Goal: Information Seeking & Learning: Compare options

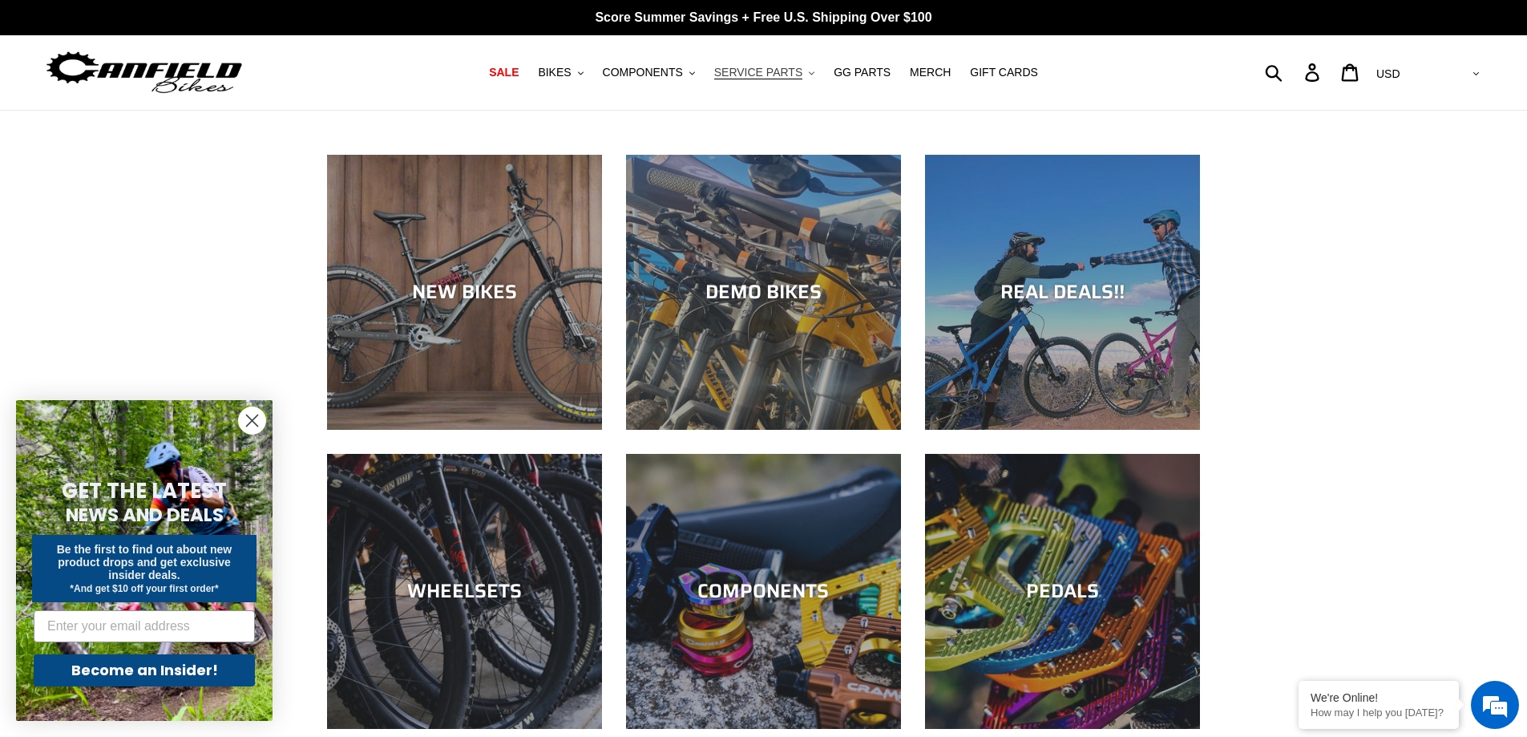
click at [794, 79] on span "SERVICE PARTS" at bounding box center [758, 73] width 88 height 14
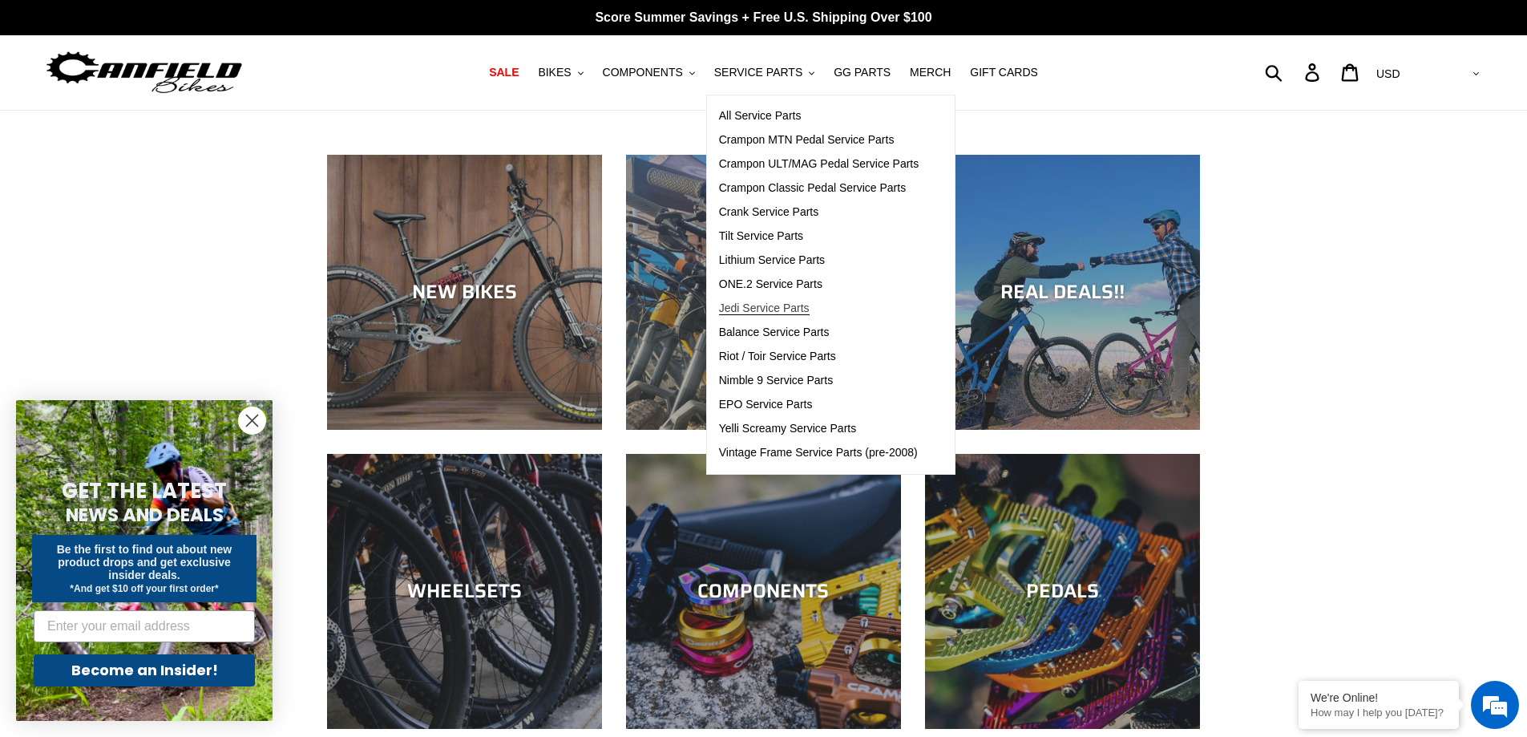
click at [792, 311] on span "Jedi Service Parts" at bounding box center [764, 308] width 91 height 14
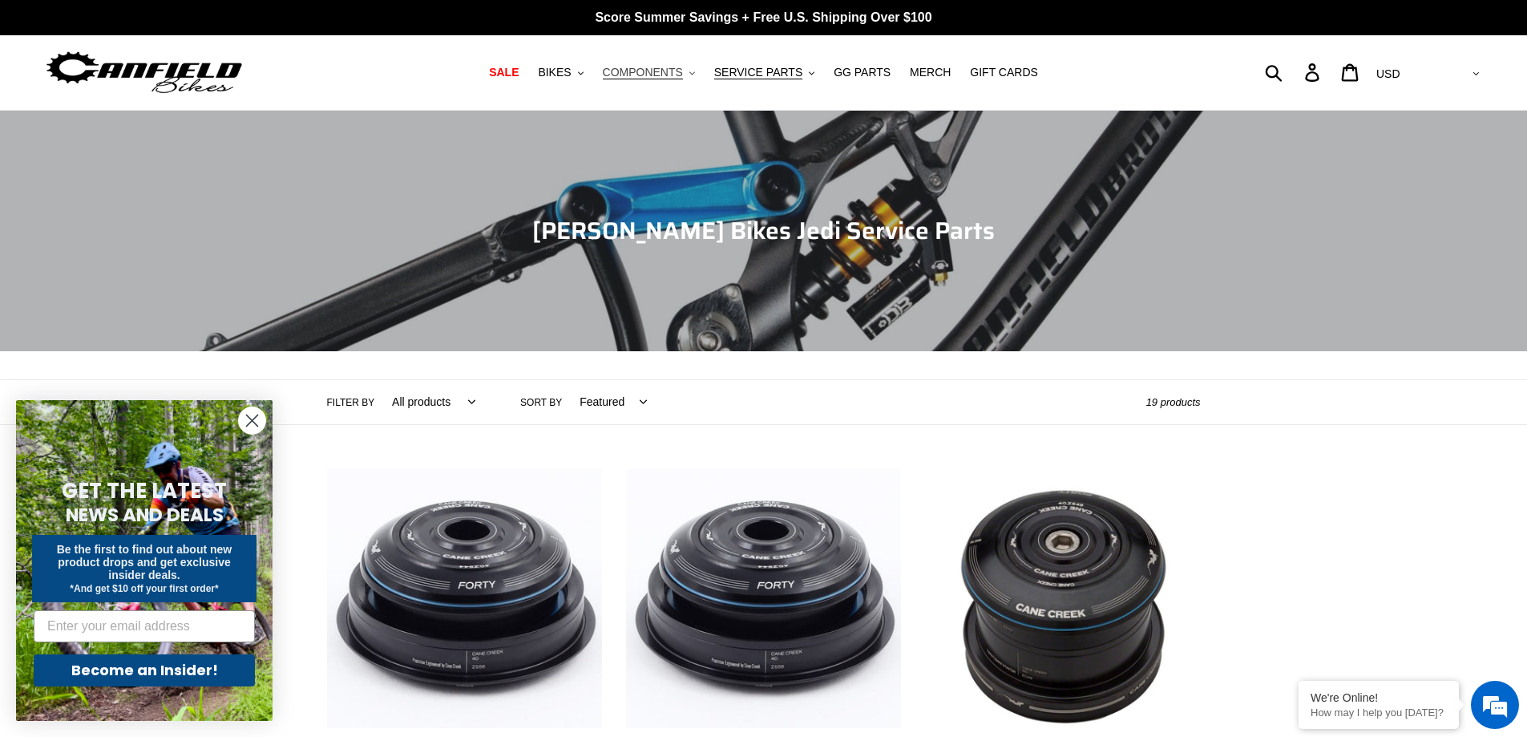
click at [665, 67] on span "COMPONENTS" at bounding box center [643, 73] width 80 height 14
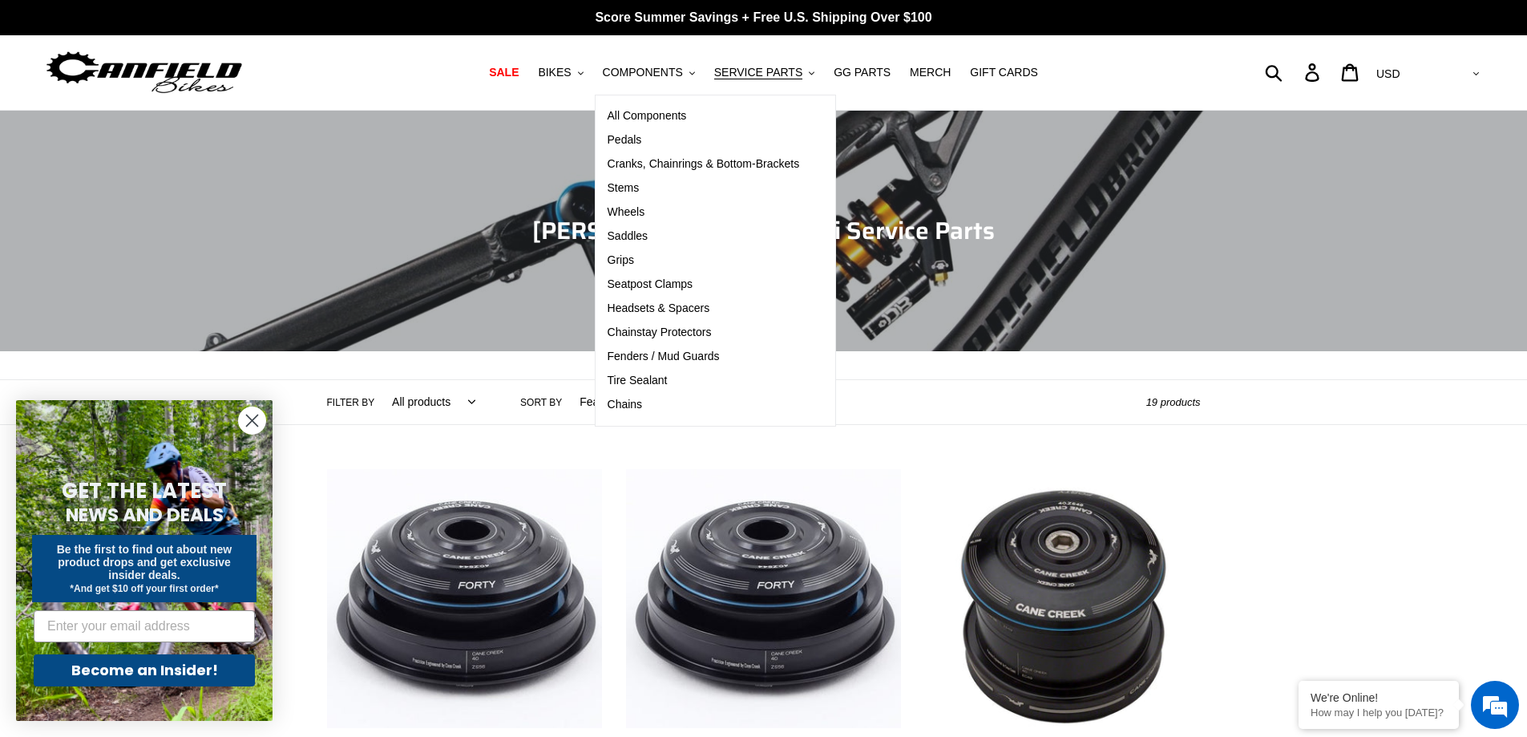
click at [1337, 68] on div "Submit Search Log in Cart 0 items Currency AED AFN ALL AMD ANG AUD AWG AZN BAM …" at bounding box center [1303, 72] width 360 height 35
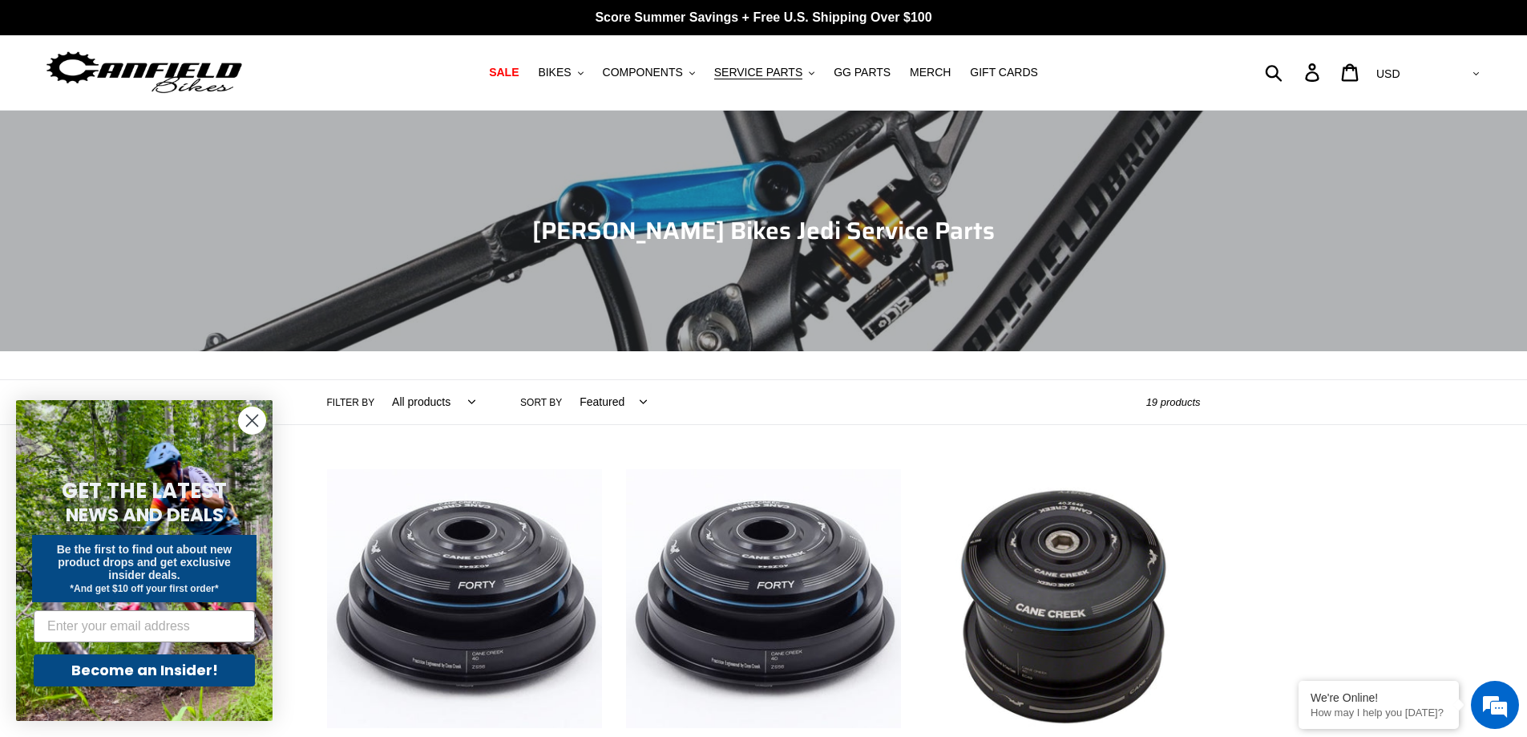
click at [1333, 66] on div "Submit Search Log in Cart 0 items Currency AED AFN ALL AMD ANG AUD AWG AZN BAM …" at bounding box center [1303, 72] width 360 height 35
click at [570, 71] on span "BIKES" at bounding box center [554, 73] width 33 height 14
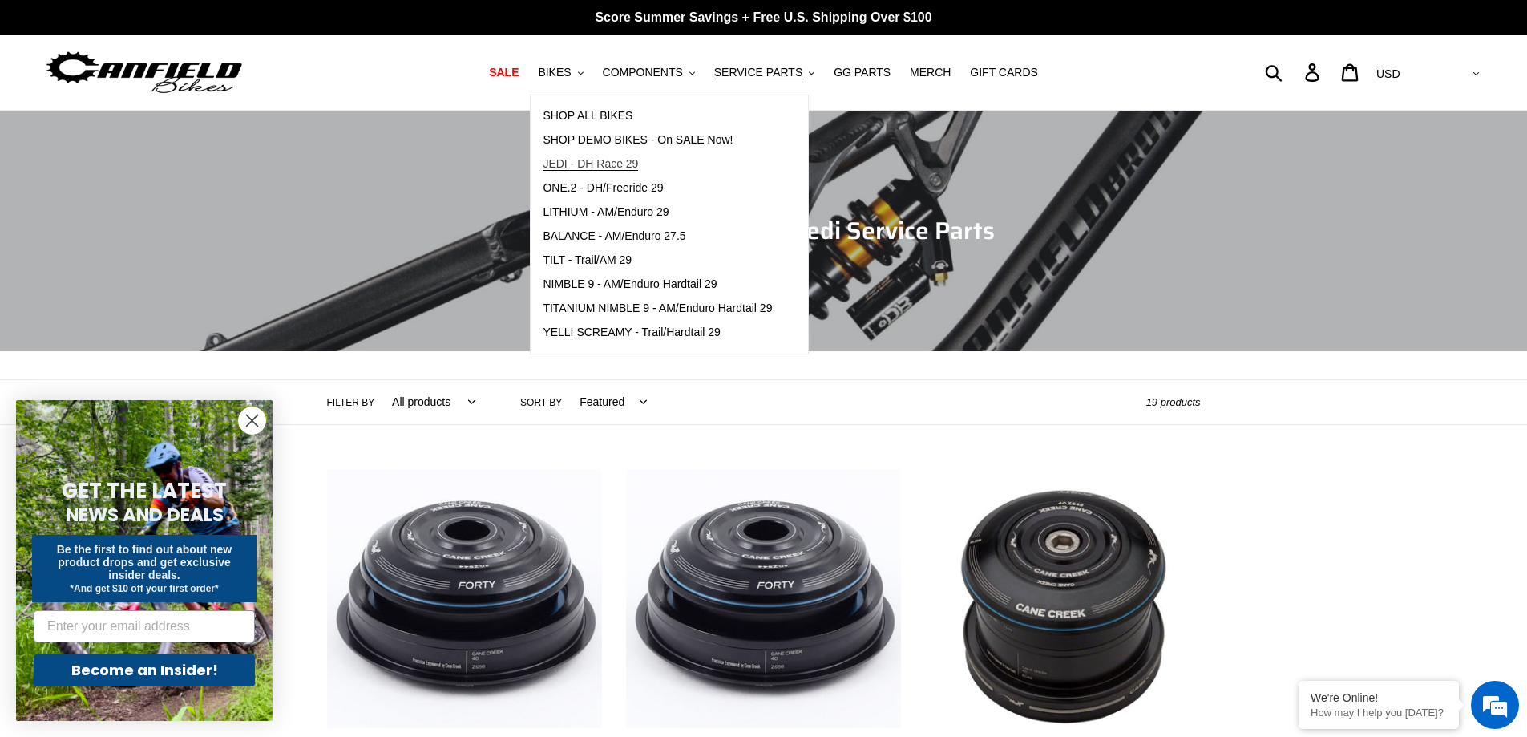
click at [628, 157] on span "JEDI - DH Race 29" at bounding box center [590, 164] width 95 height 14
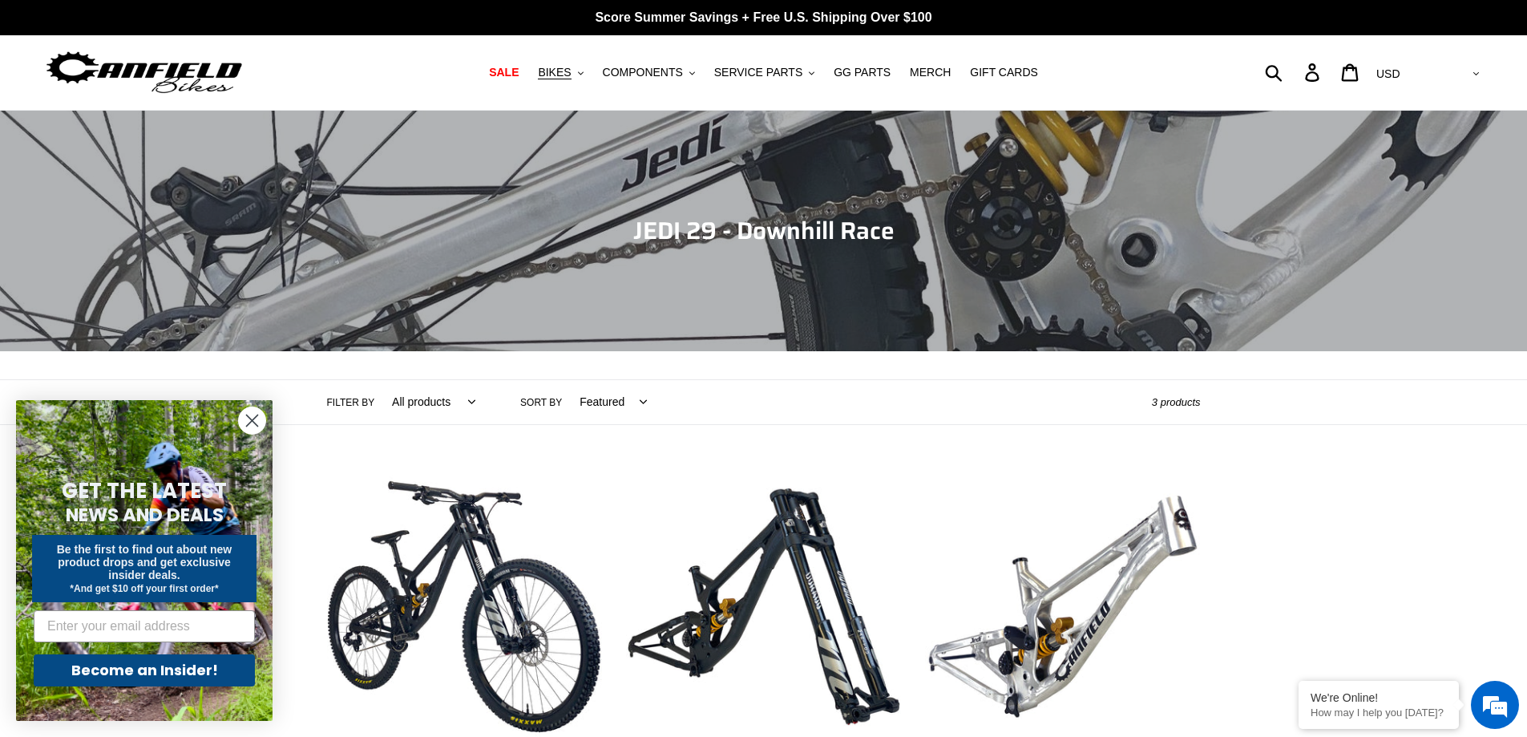
scroll to position [321, 0]
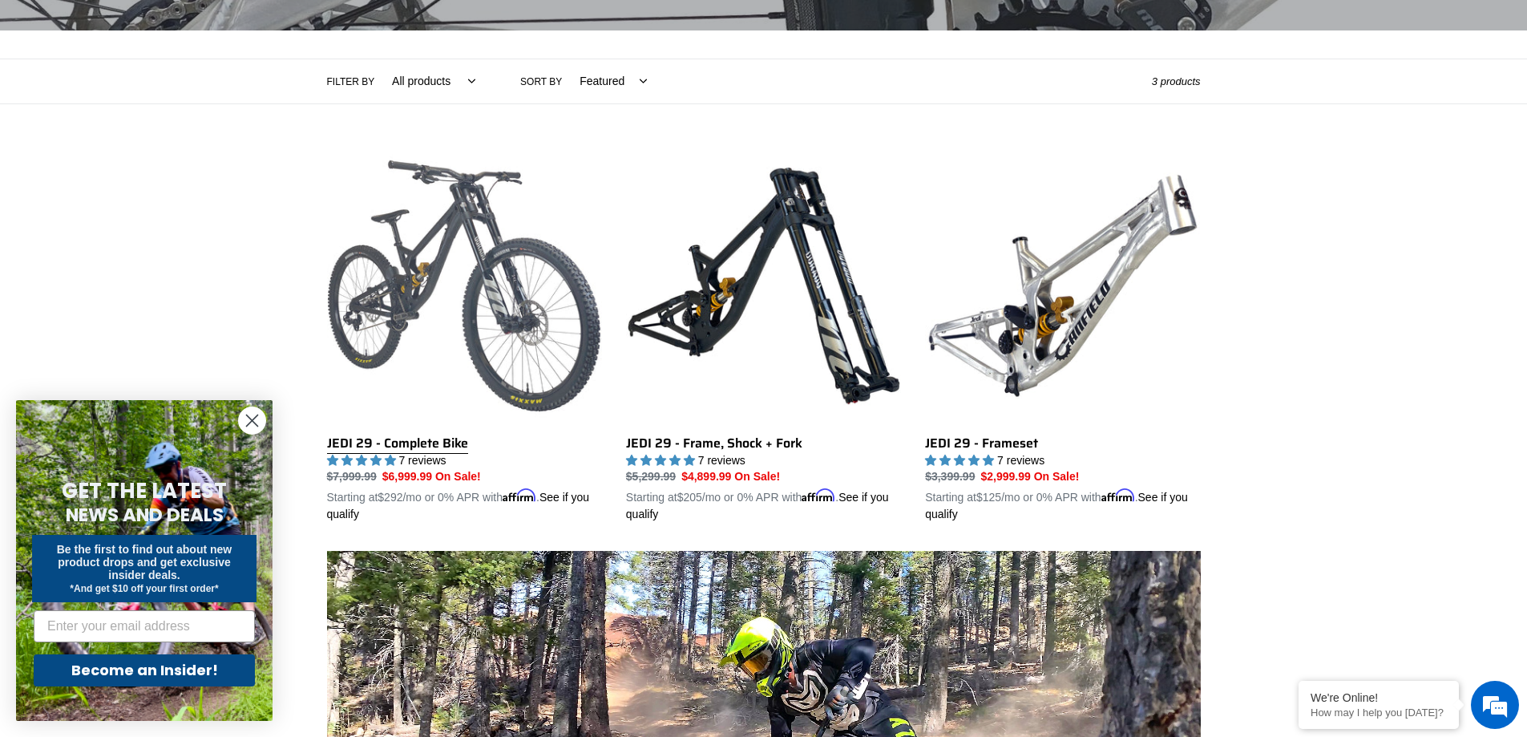
click at [495, 261] on link "JEDI 29 - Complete Bike" at bounding box center [464, 335] width 275 height 375
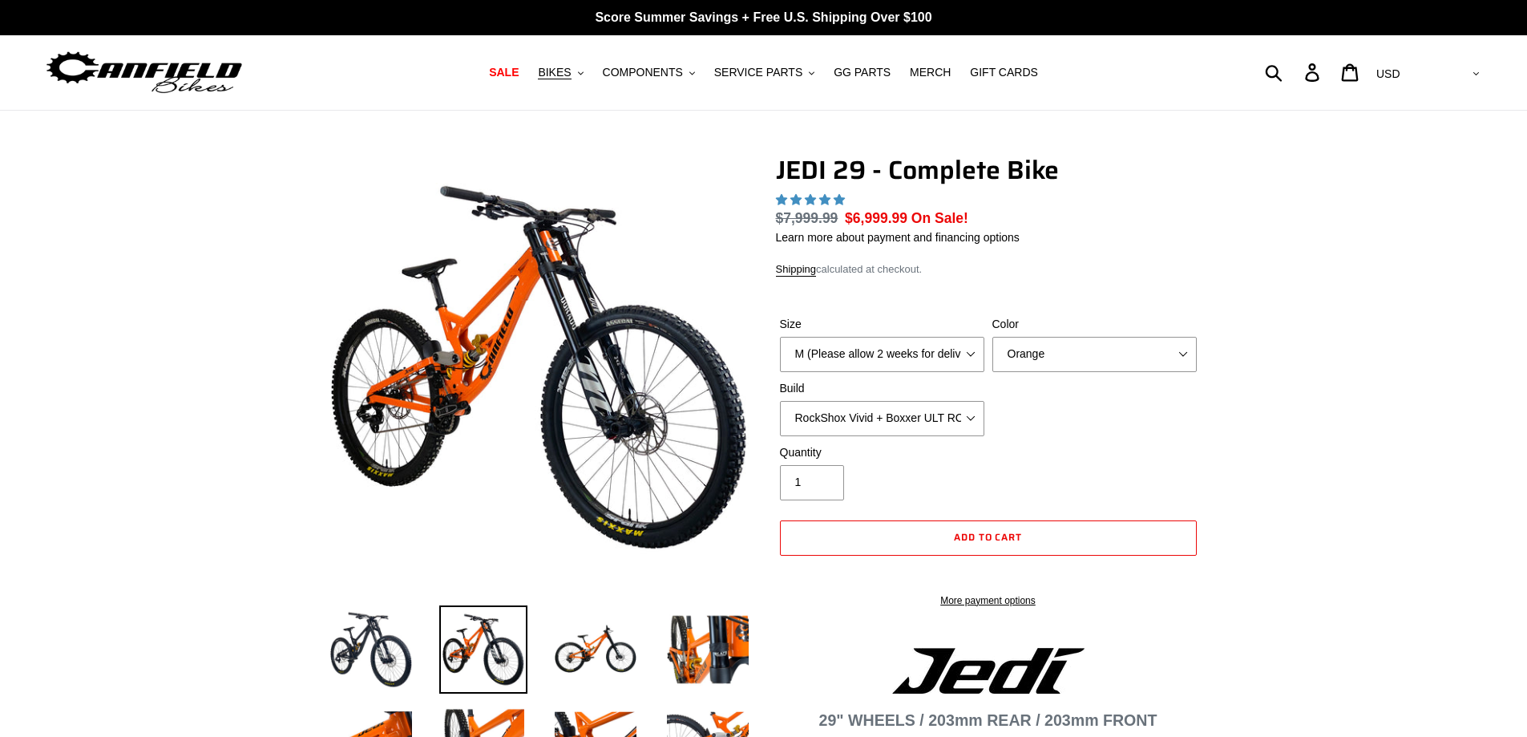
select select "highest-rating"
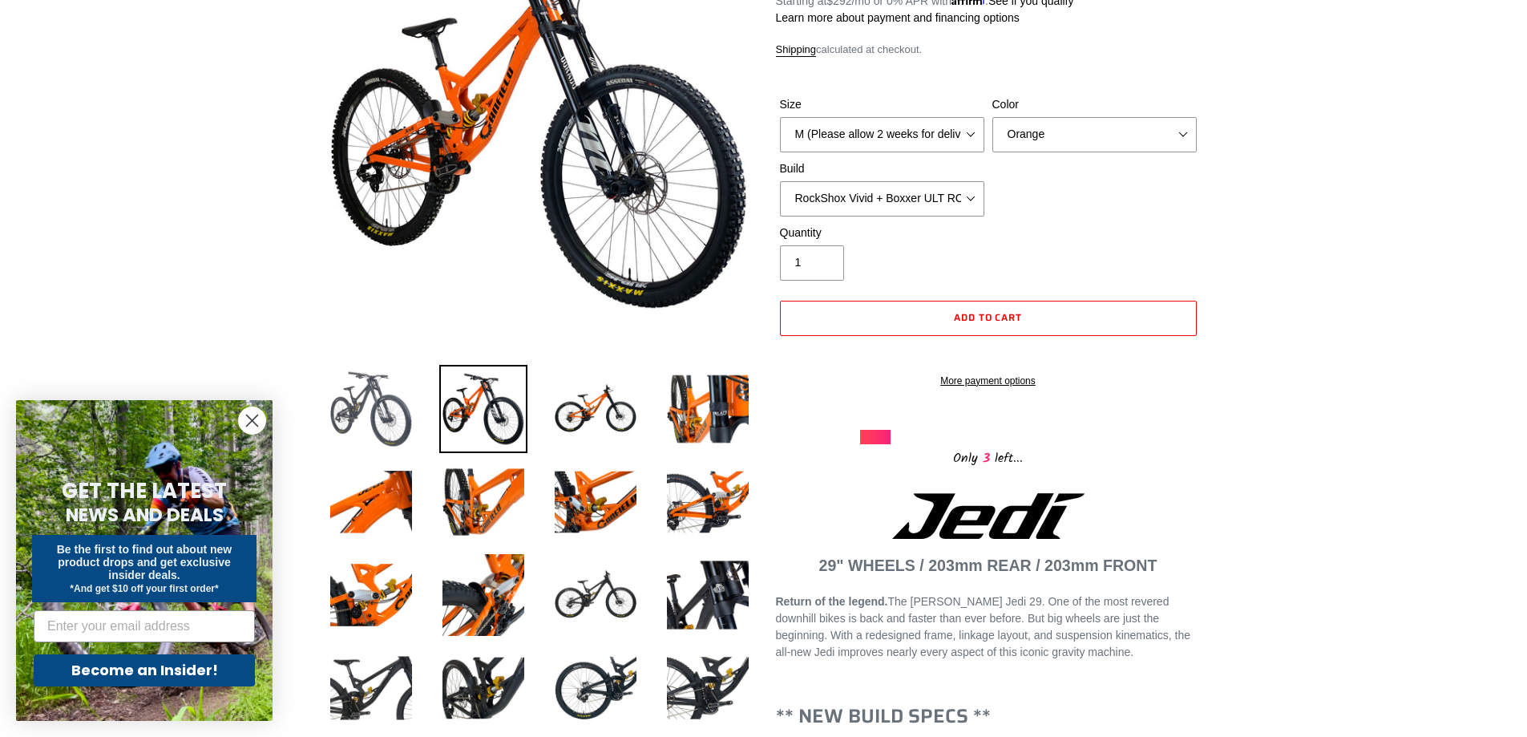
click at [394, 394] on img at bounding box center [371, 409] width 88 height 88
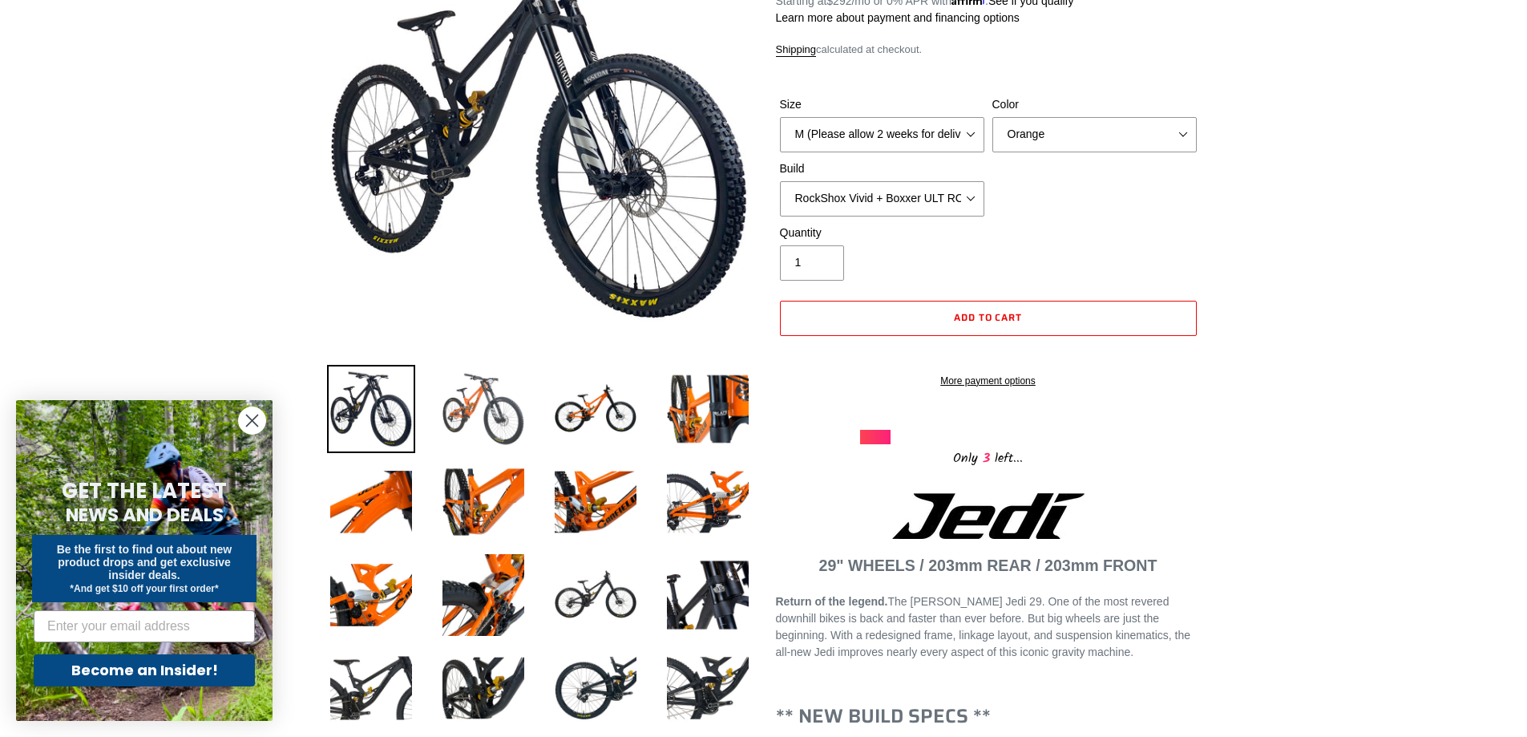
click at [491, 401] on img at bounding box center [483, 409] width 88 height 88
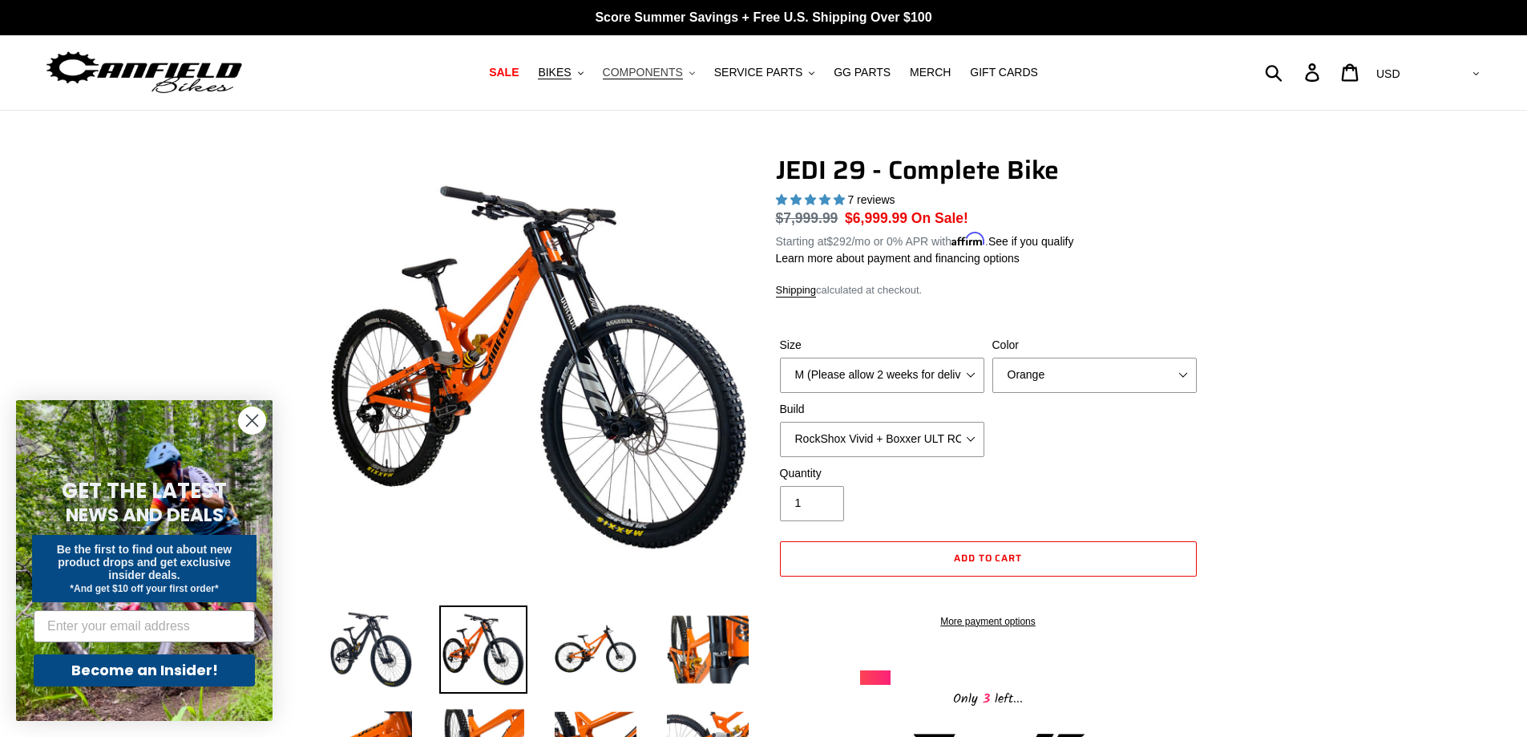
click at [681, 66] on span "COMPONENTS" at bounding box center [643, 73] width 80 height 14
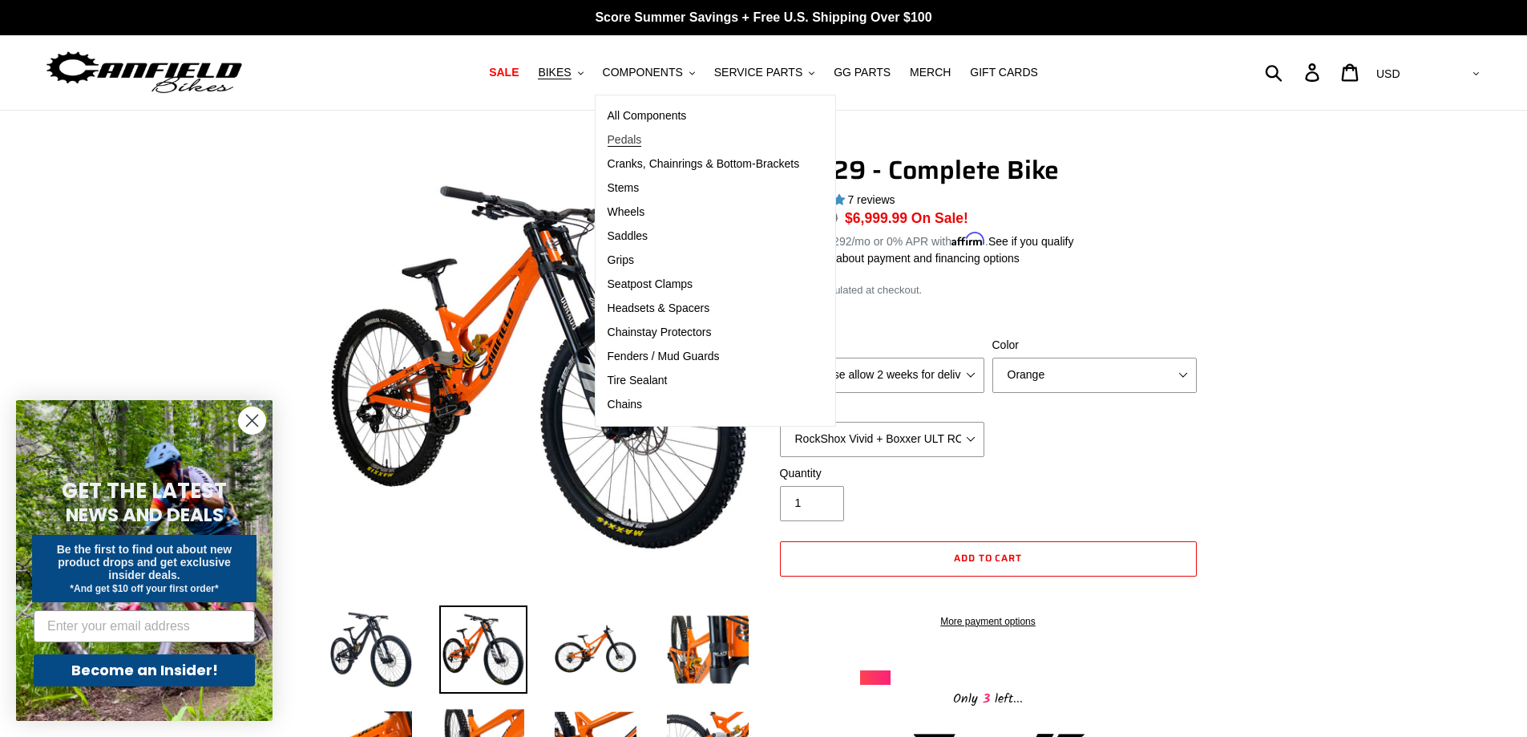
click at [642, 140] on span "Pedals" at bounding box center [625, 140] width 34 height 14
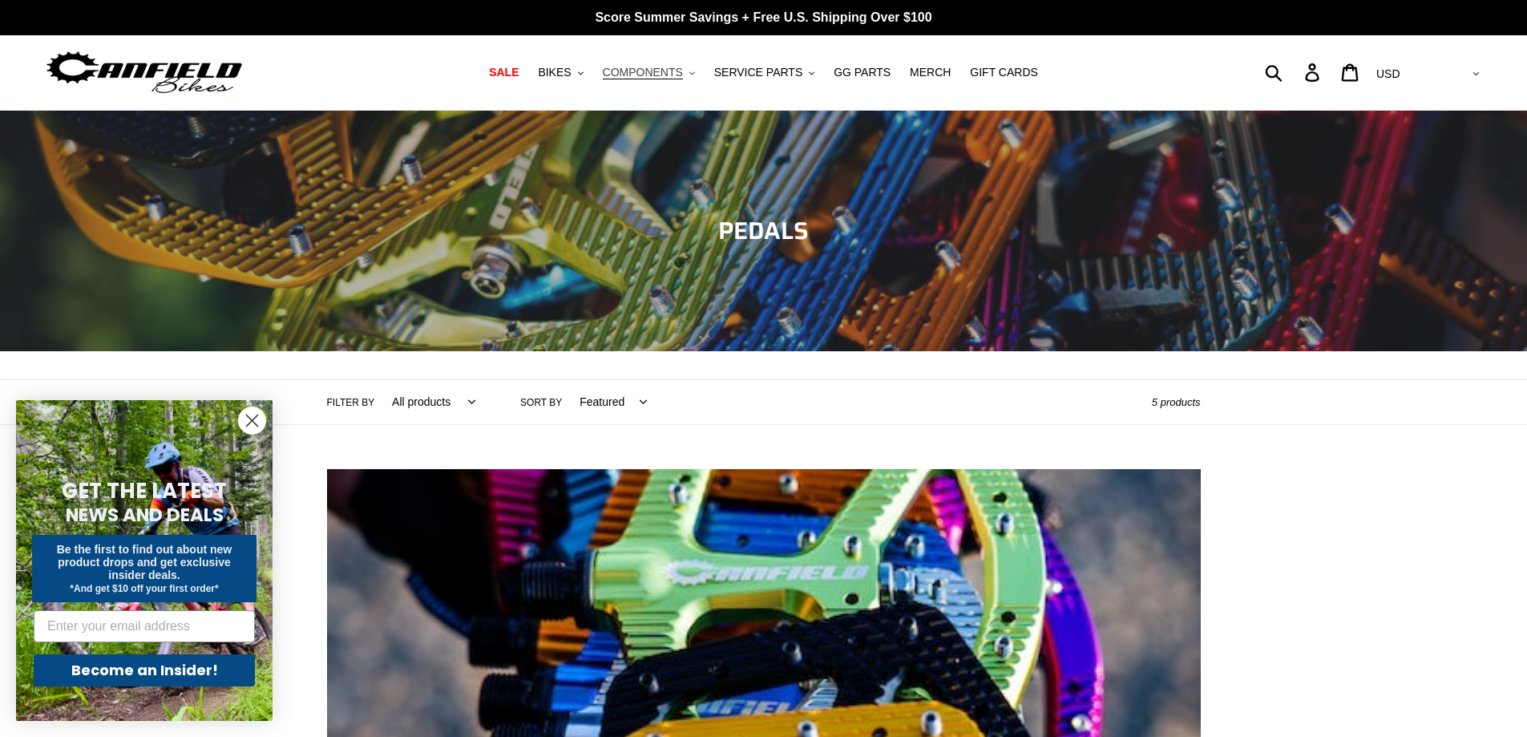
click at [666, 71] on span "COMPONENTS" at bounding box center [643, 73] width 80 height 14
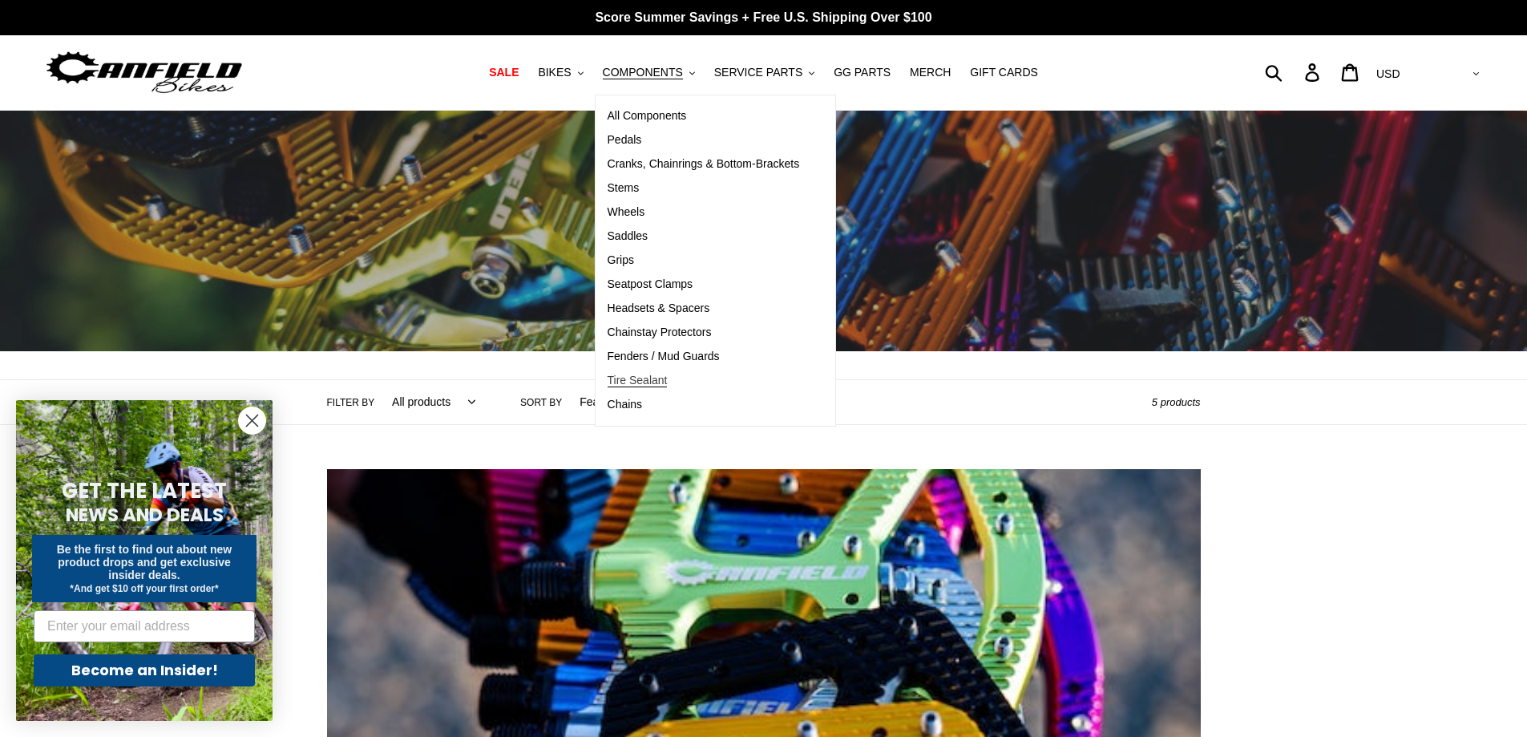
click at [657, 383] on span "Tire Sealant" at bounding box center [638, 381] width 60 height 14
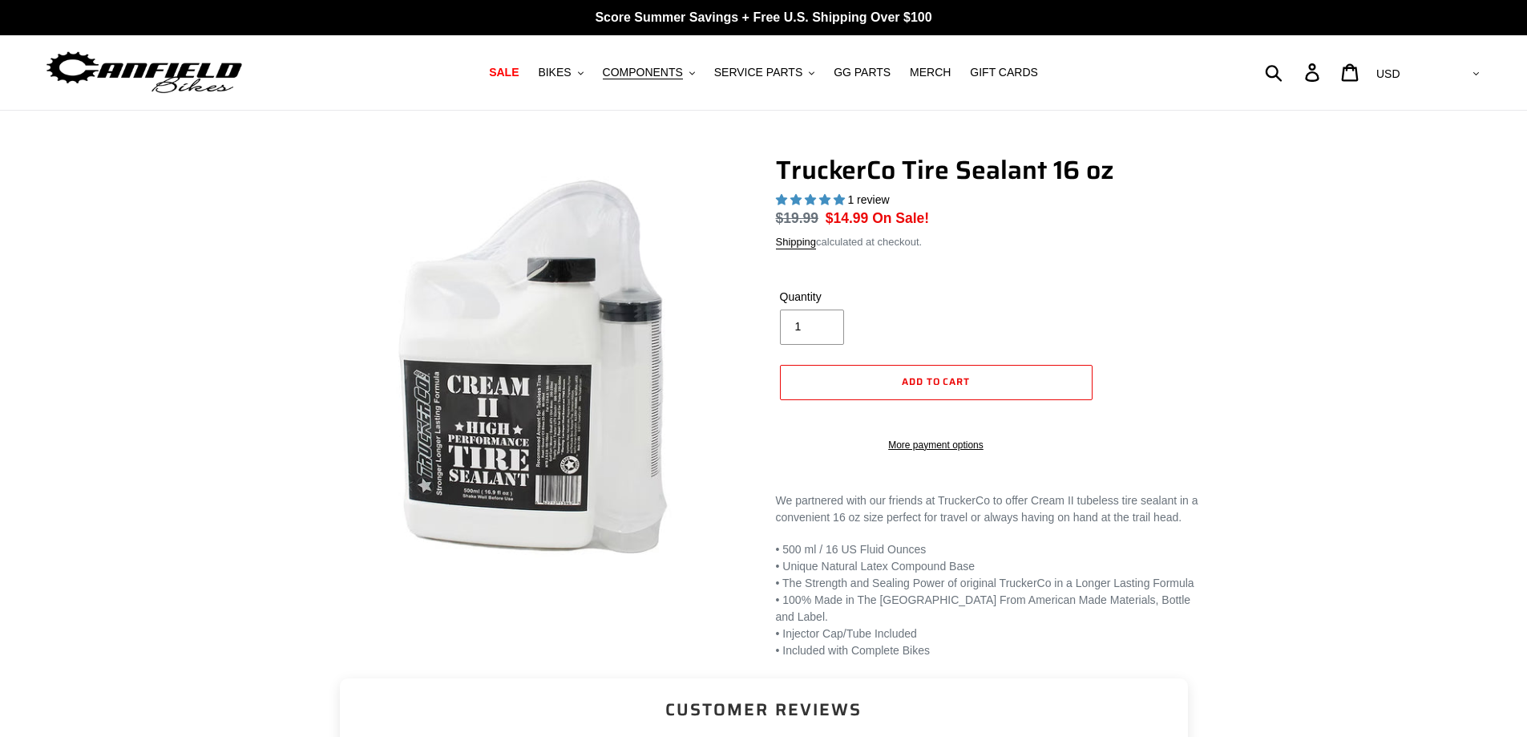
select select "highest-rating"
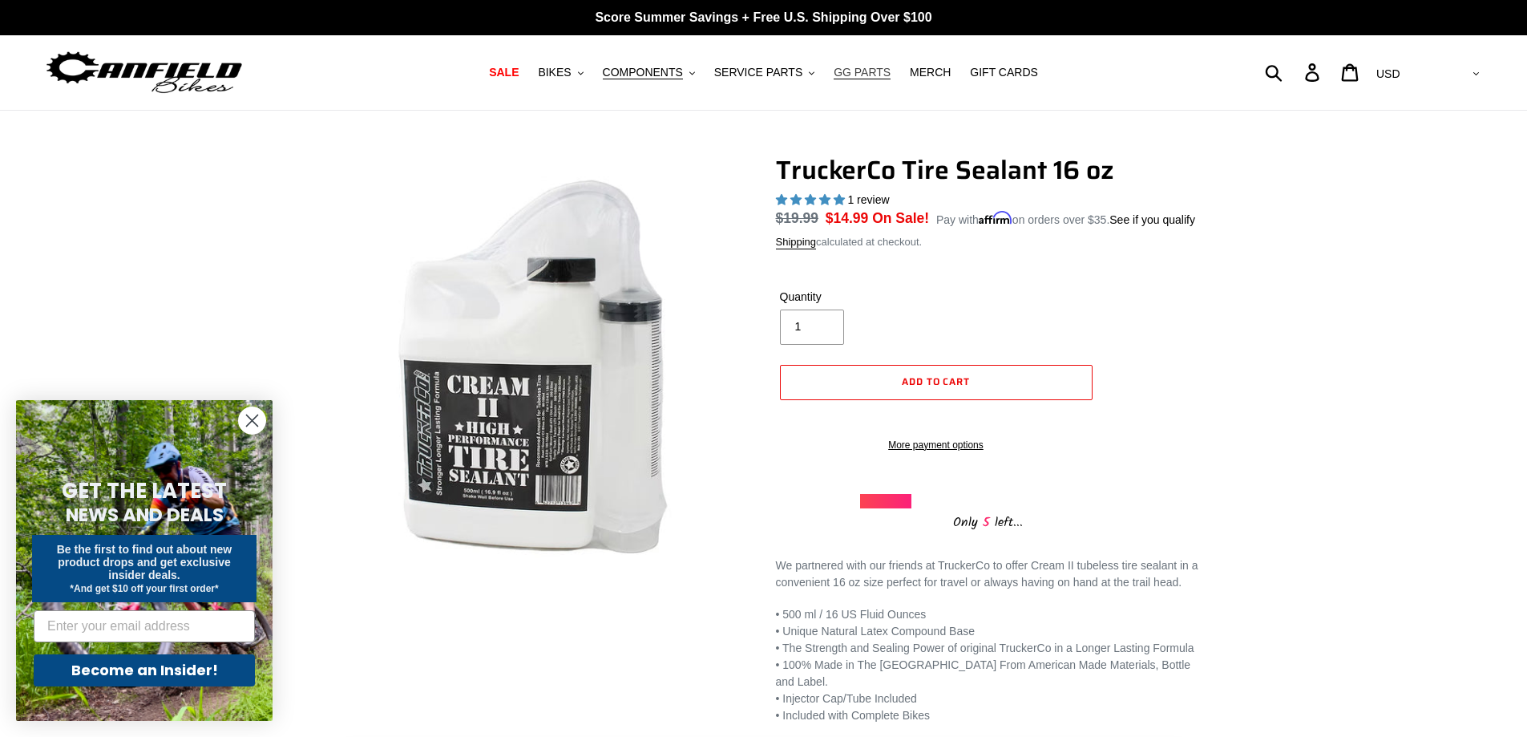
click at [858, 71] on span "GG PARTS" at bounding box center [862, 73] width 57 height 14
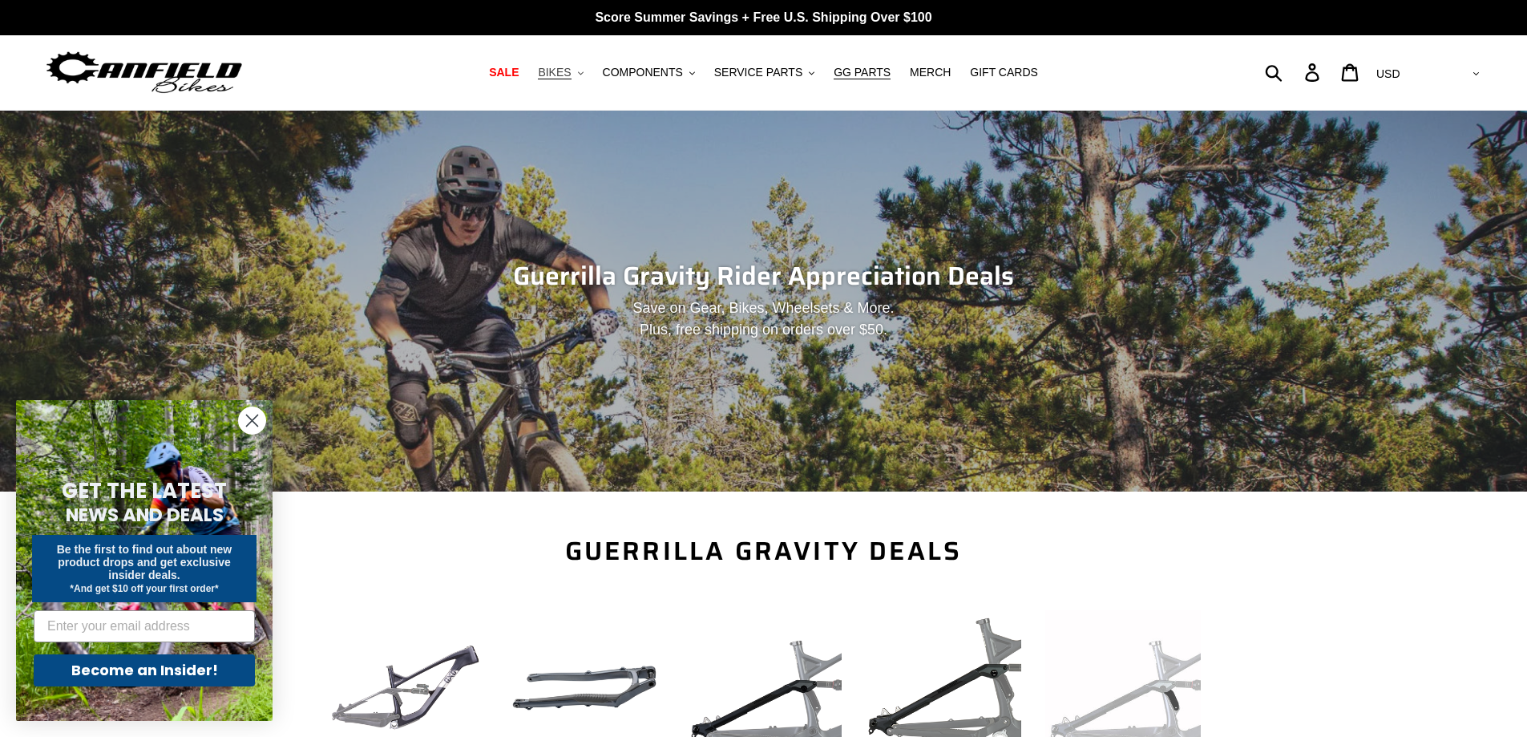
click at [571, 66] on span "BIKES" at bounding box center [554, 73] width 33 height 14
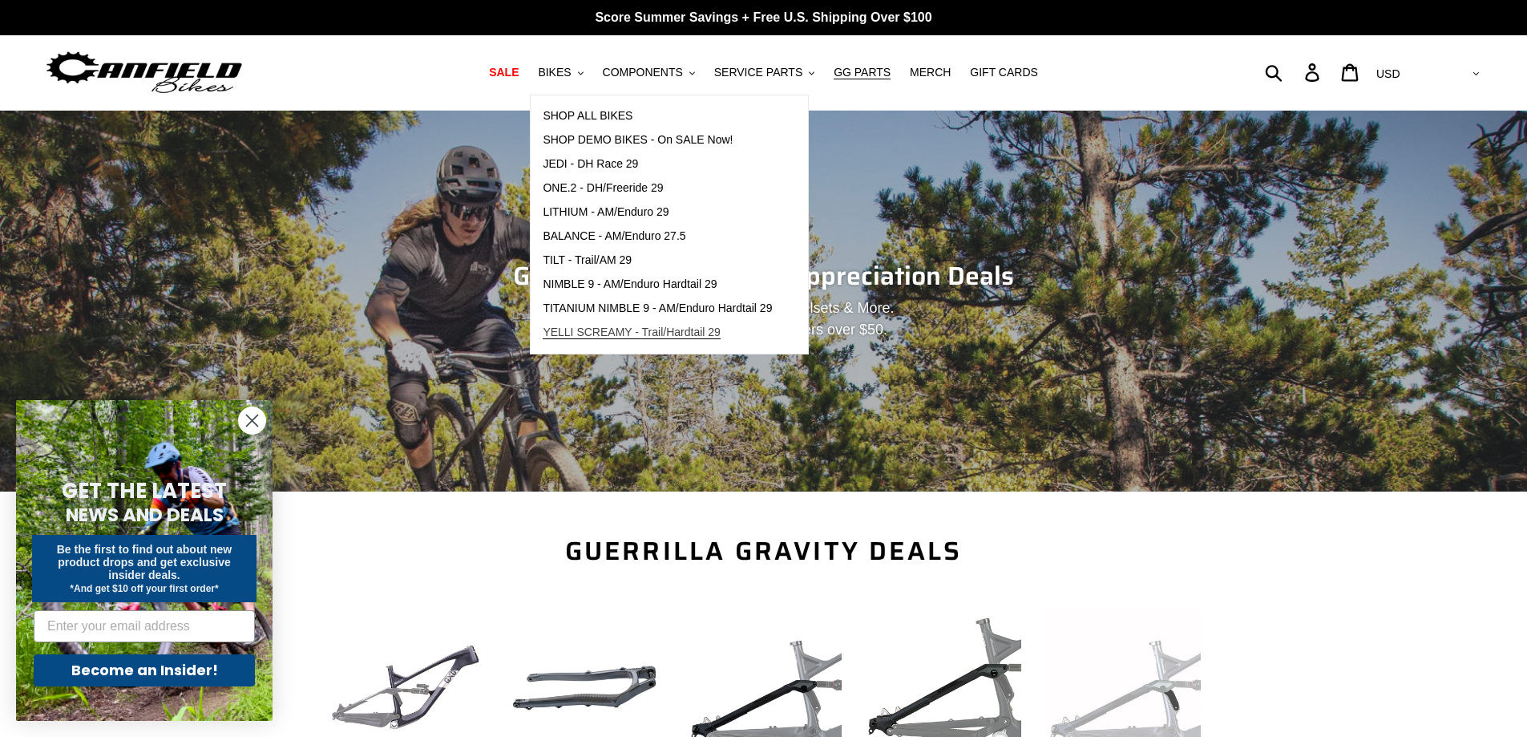
click at [611, 334] on span "YELLI SCREAMY - Trail/Hardtail 29" at bounding box center [632, 333] width 178 height 14
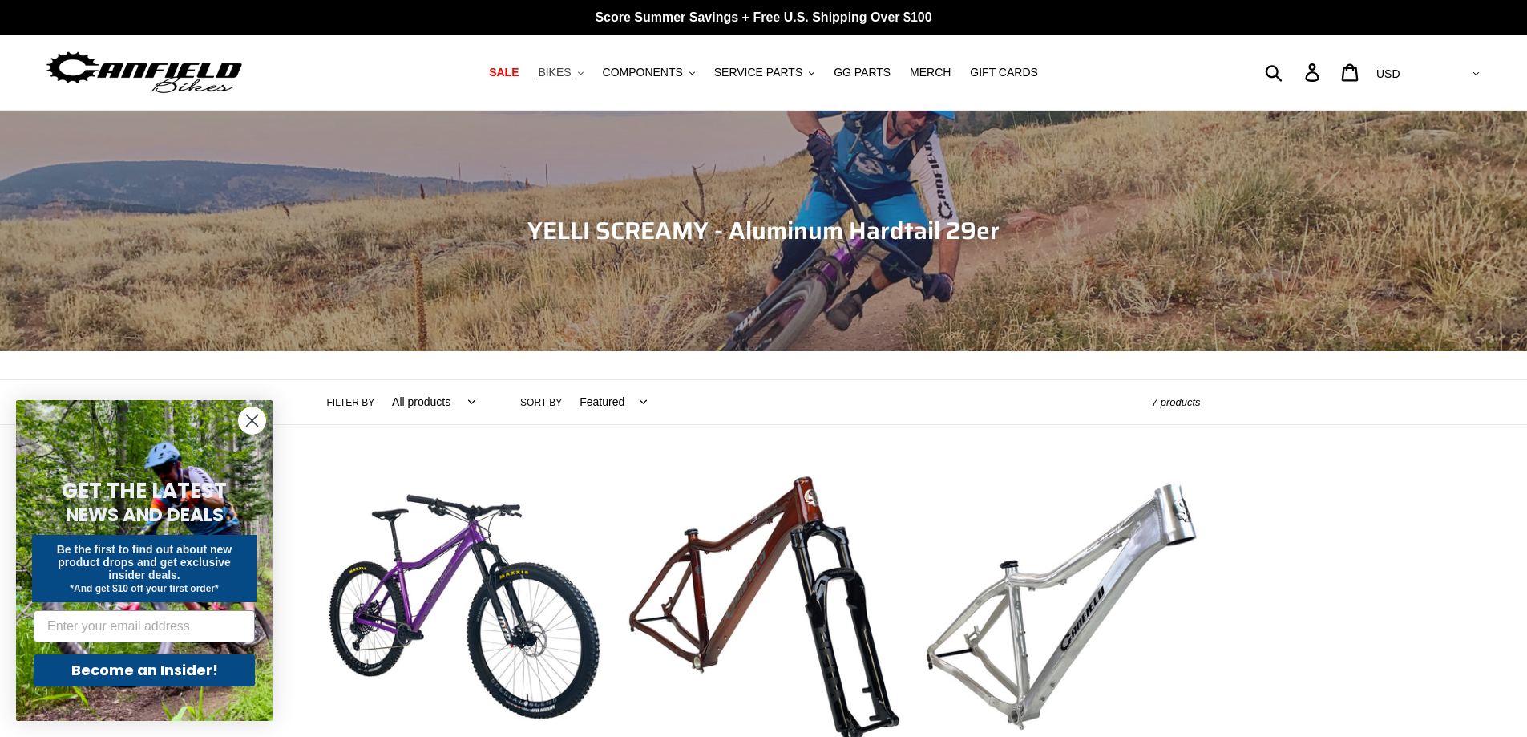
click at [571, 71] on span "BIKES" at bounding box center [554, 73] width 33 height 14
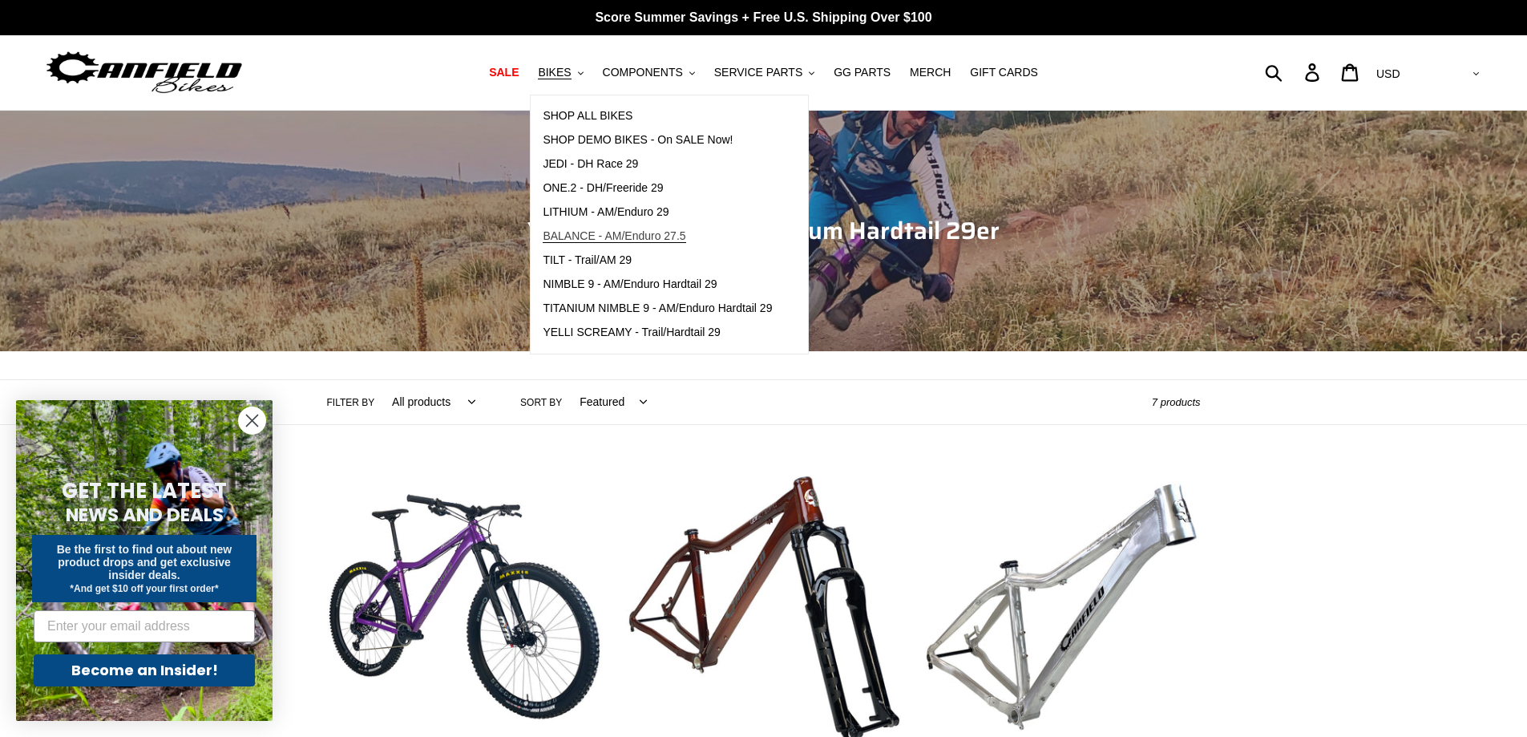
click at [590, 239] on span "BALANCE - AM/Enduro 27.5" at bounding box center [614, 236] width 143 height 14
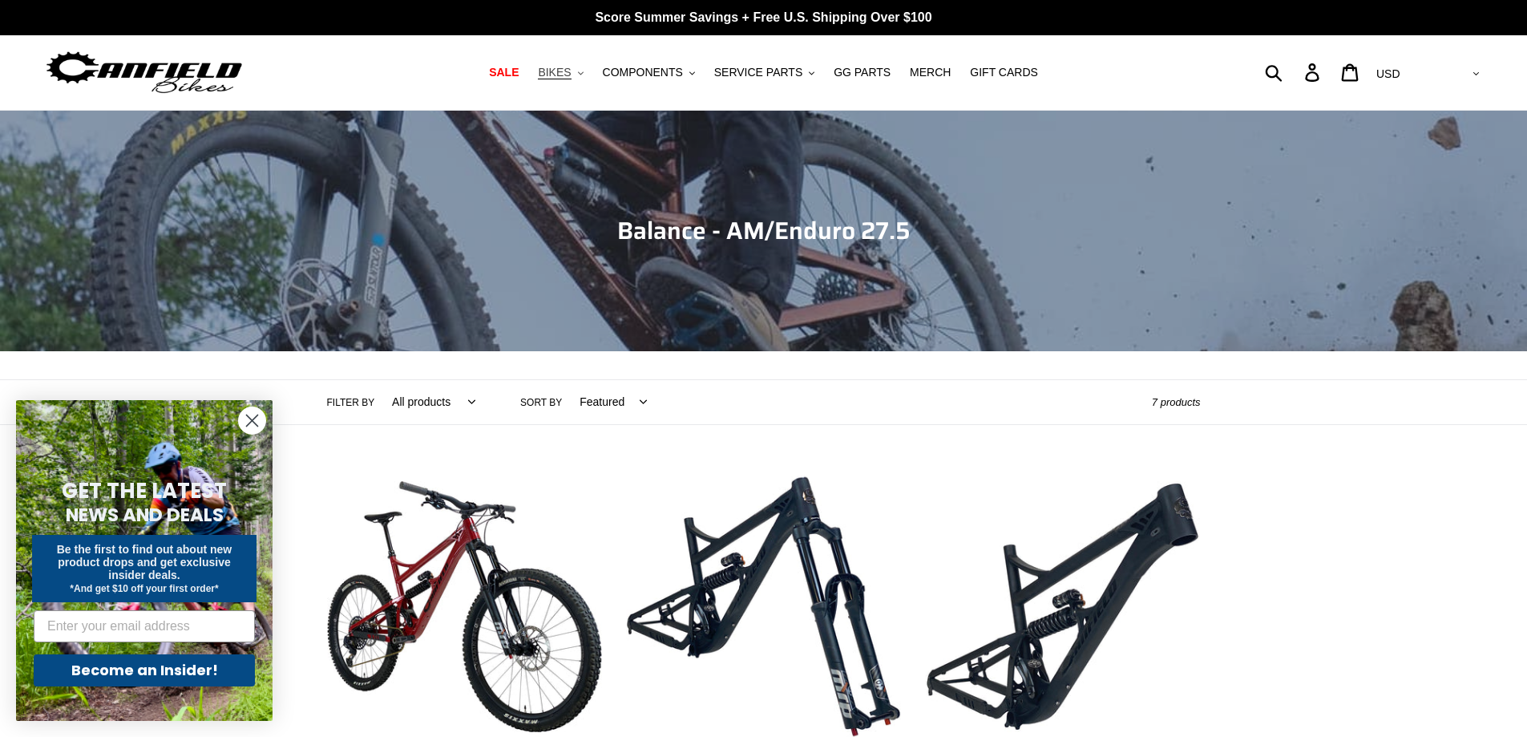
click at [571, 69] on span "BIKES" at bounding box center [554, 73] width 33 height 14
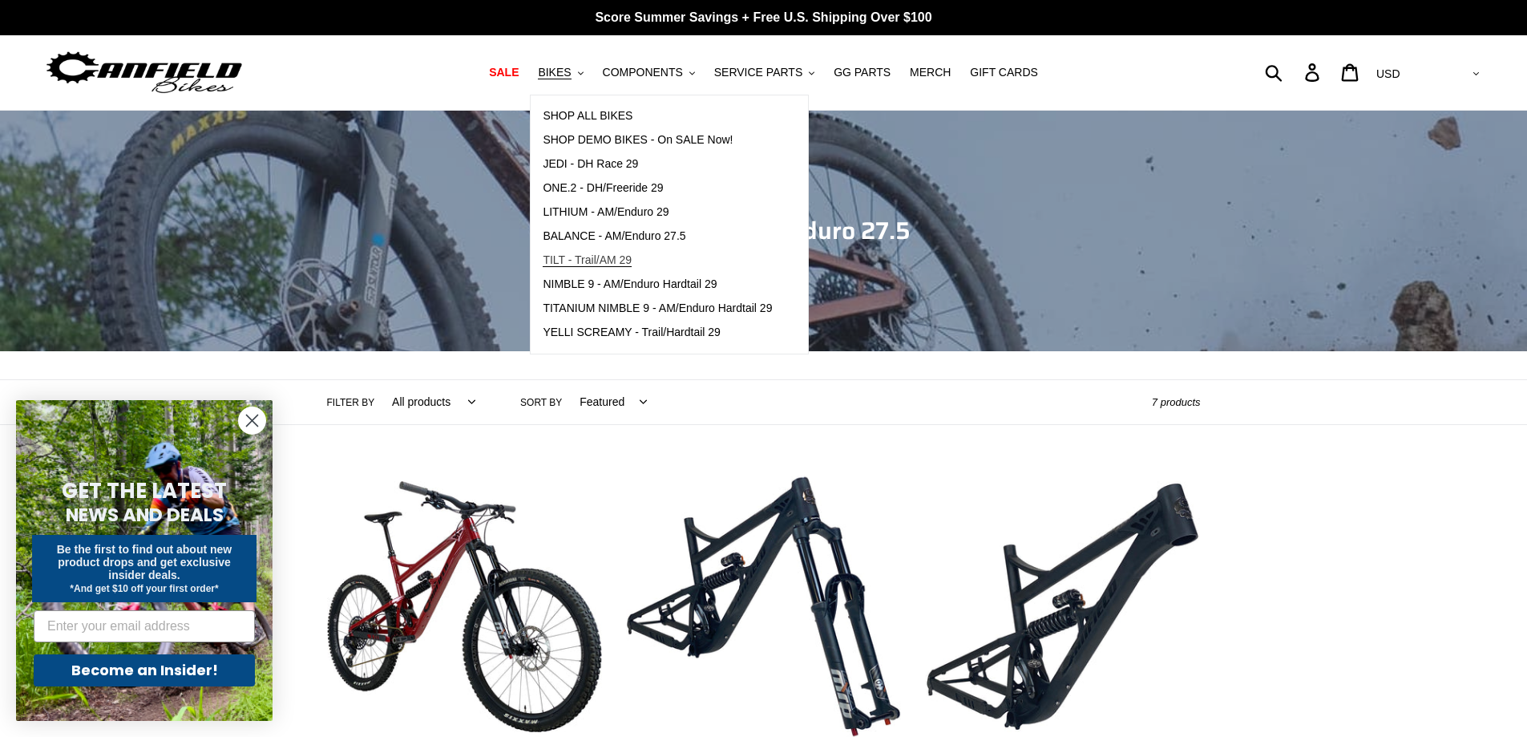
click at [620, 265] on span "TILT - Trail/AM 29" at bounding box center [587, 260] width 89 height 14
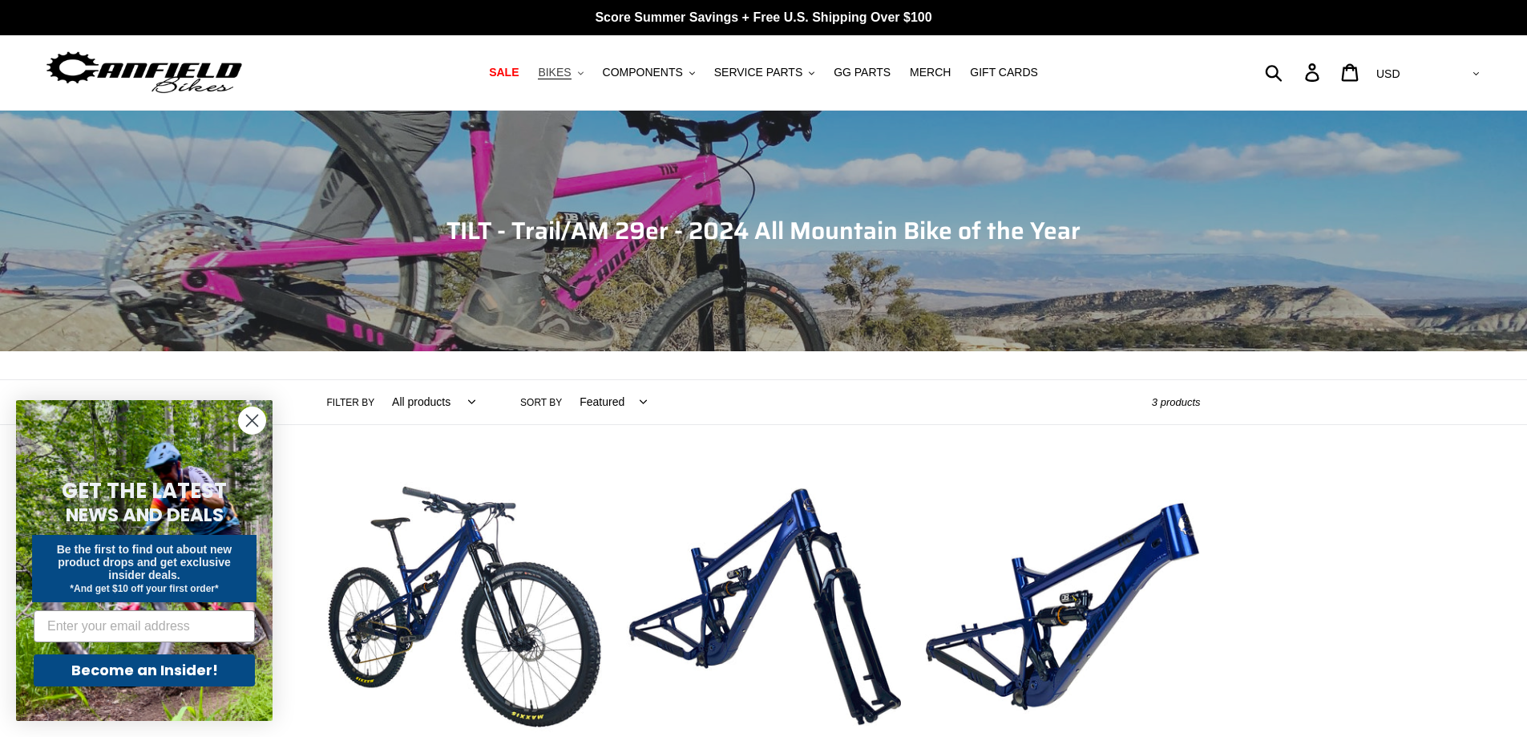
click at [571, 70] on span "BIKES" at bounding box center [554, 73] width 33 height 14
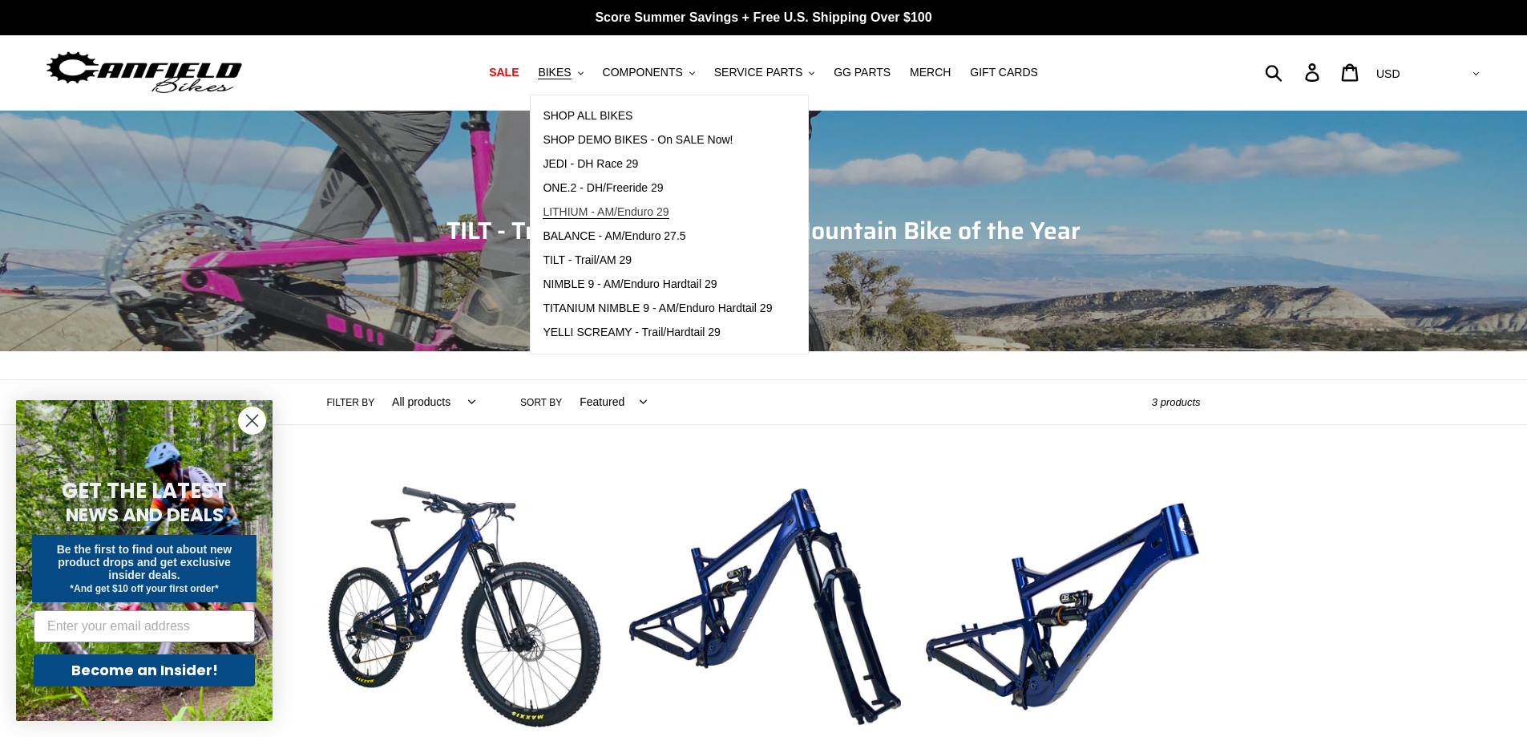
click at [600, 212] on span "LITHIUM - AM/Enduro 29" at bounding box center [606, 212] width 126 height 14
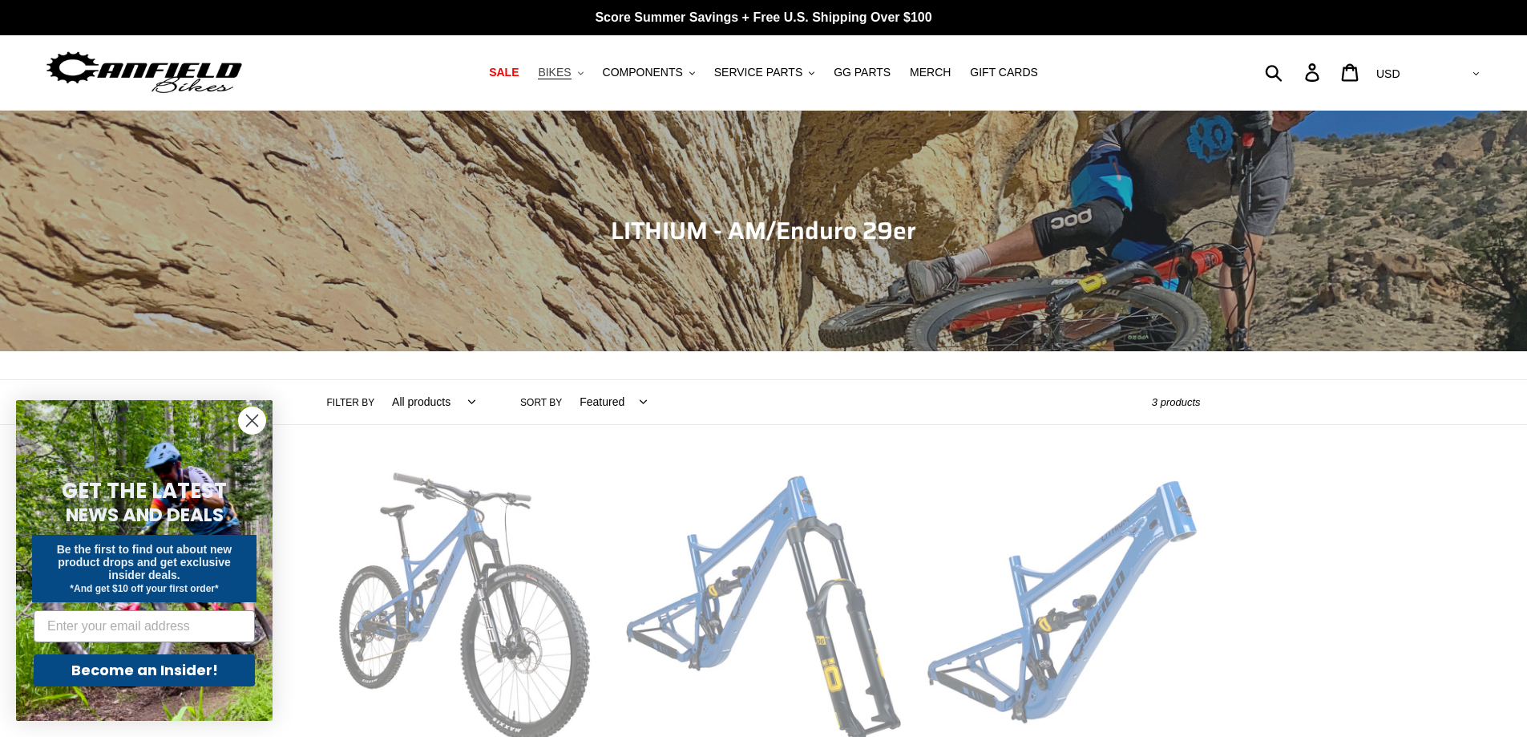
click at [571, 72] on span "BIKES" at bounding box center [554, 73] width 33 height 14
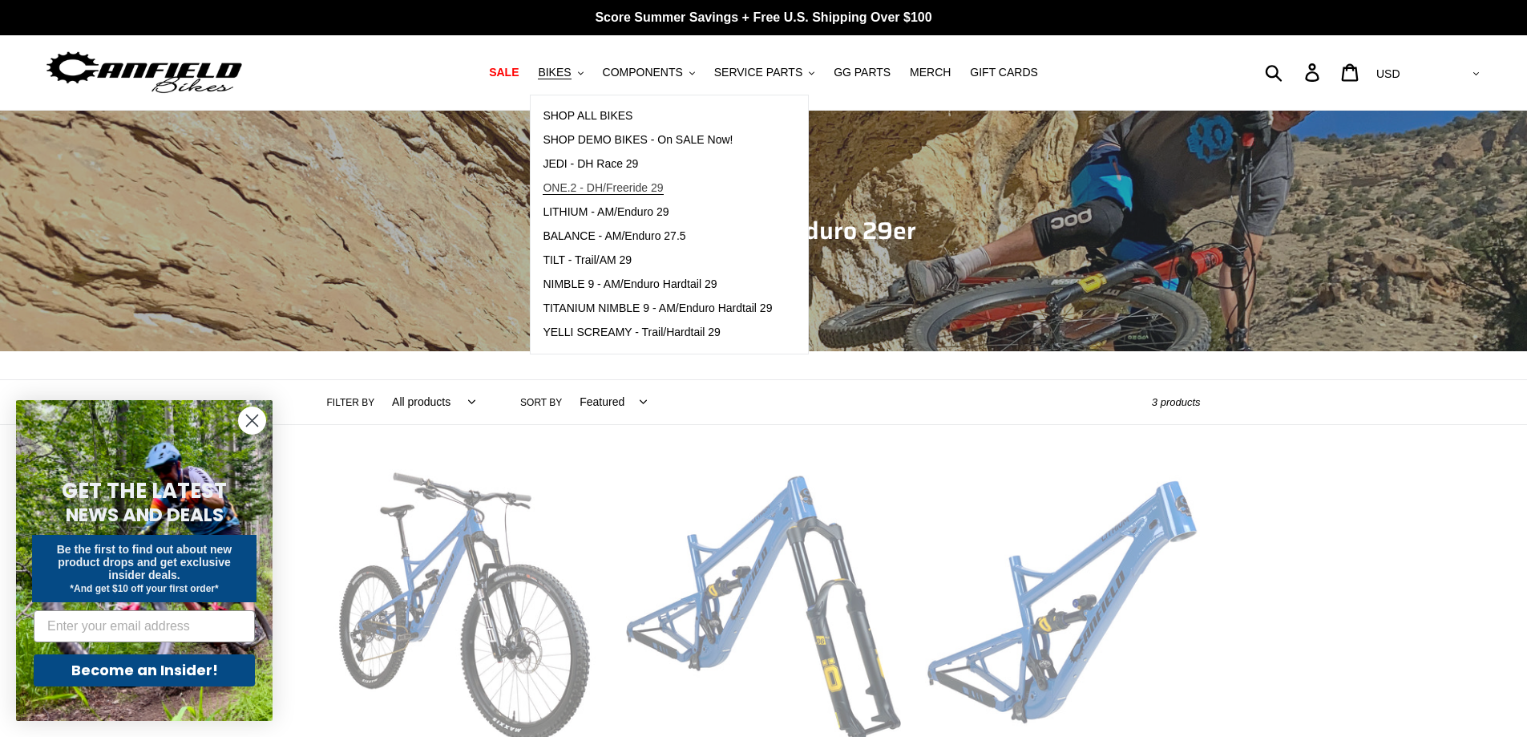
click at [634, 191] on span "ONE.2 - DH/Freeride 29" at bounding box center [603, 188] width 120 height 14
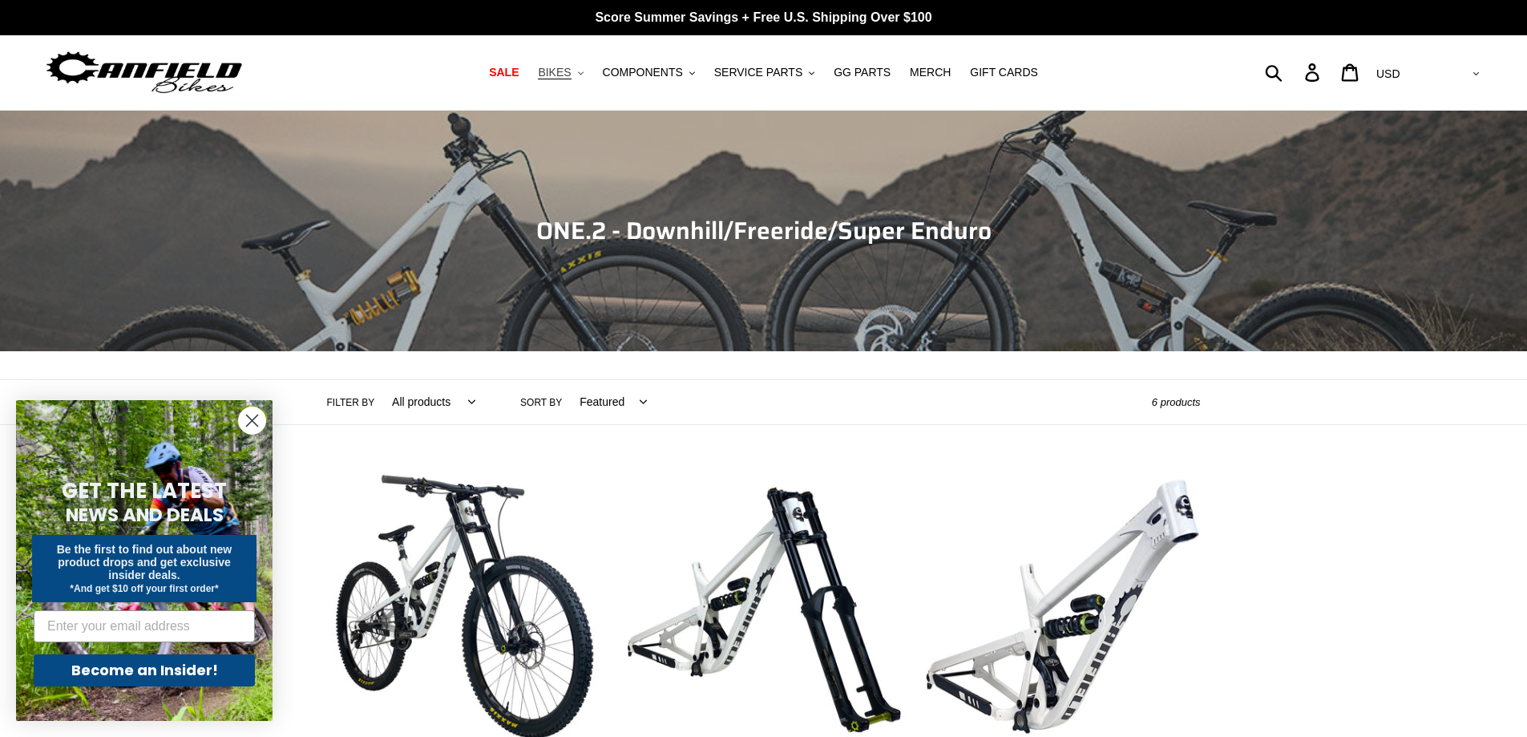
click at [571, 72] on span "BIKES" at bounding box center [554, 73] width 33 height 14
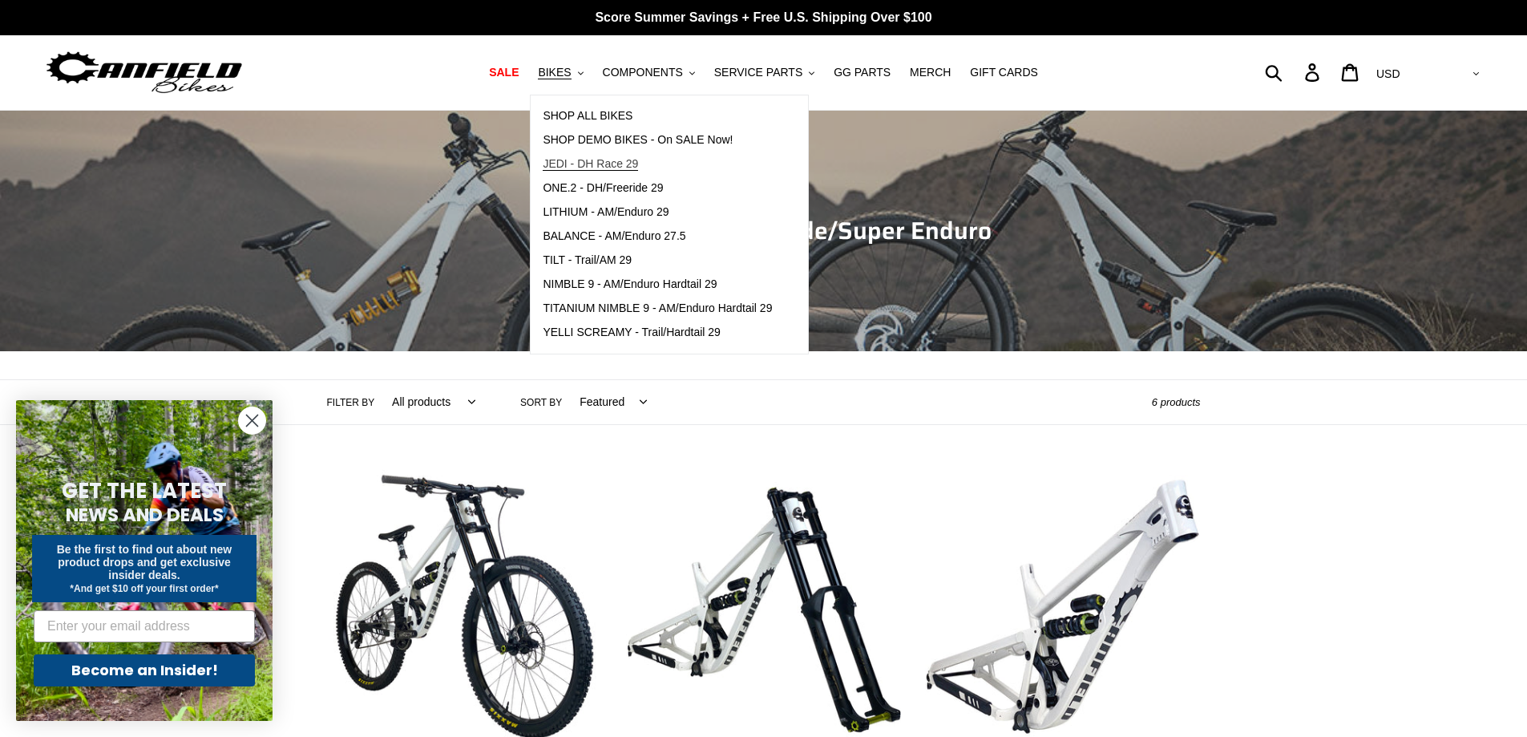
click at [616, 164] on span "JEDI - DH Race 29" at bounding box center [590, 164] width 95 height 14
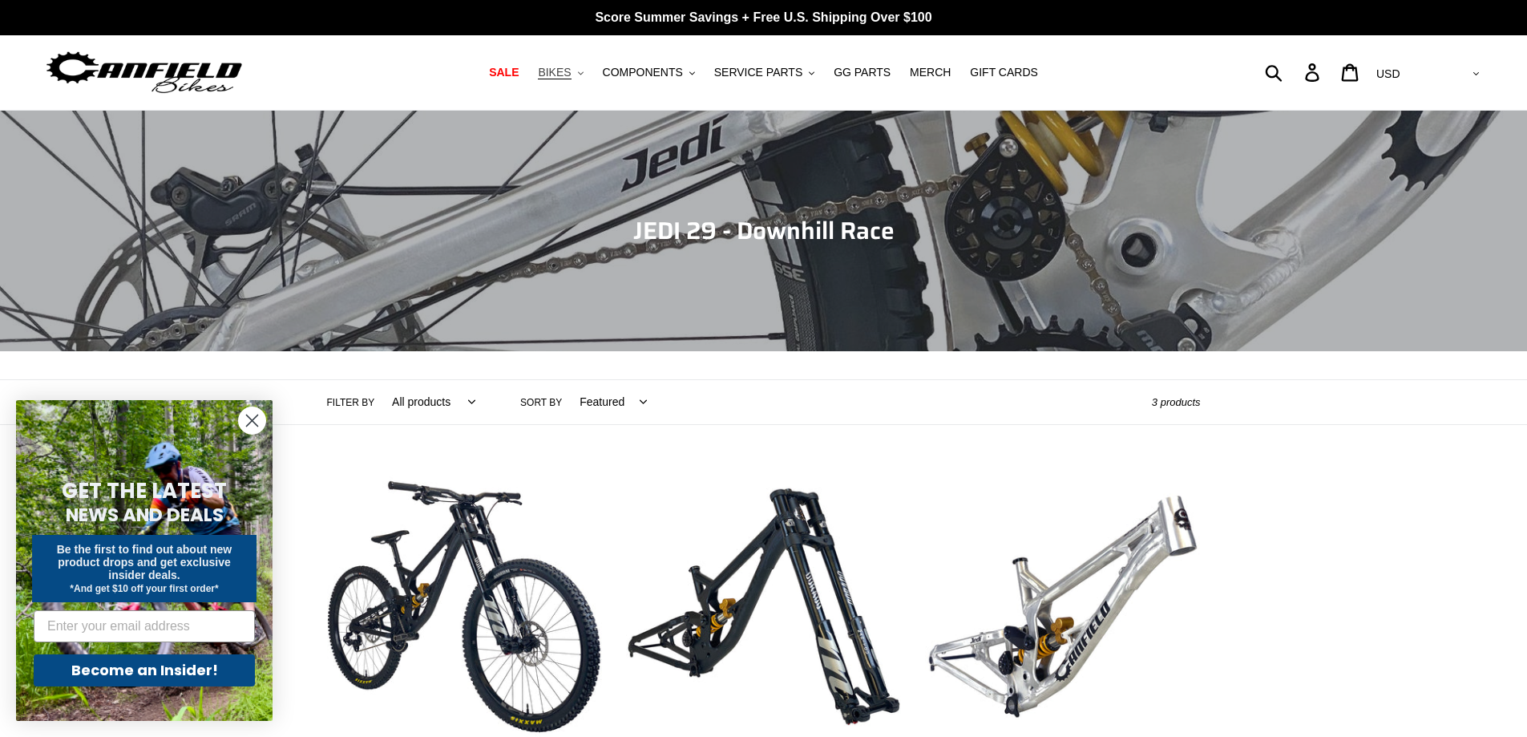
click at [571, 73] on span "BIKES" at bounding box center [554, 73] width 33 height 14
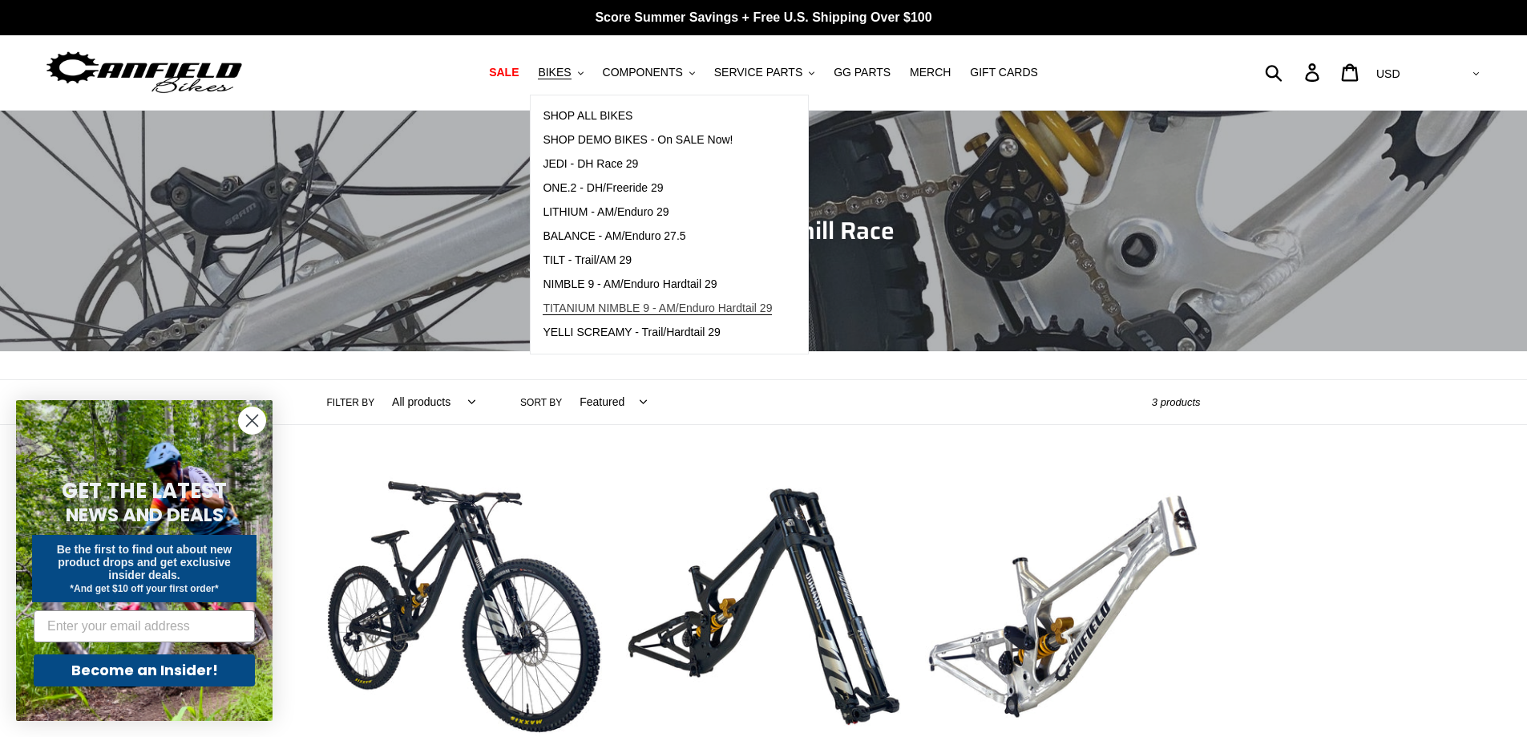
click at [635, 310] on span "TITANIUM NIMBLE 9 - AM/Enduro Hardtail 29" at bounding box center [657, 308] width 229 height 14
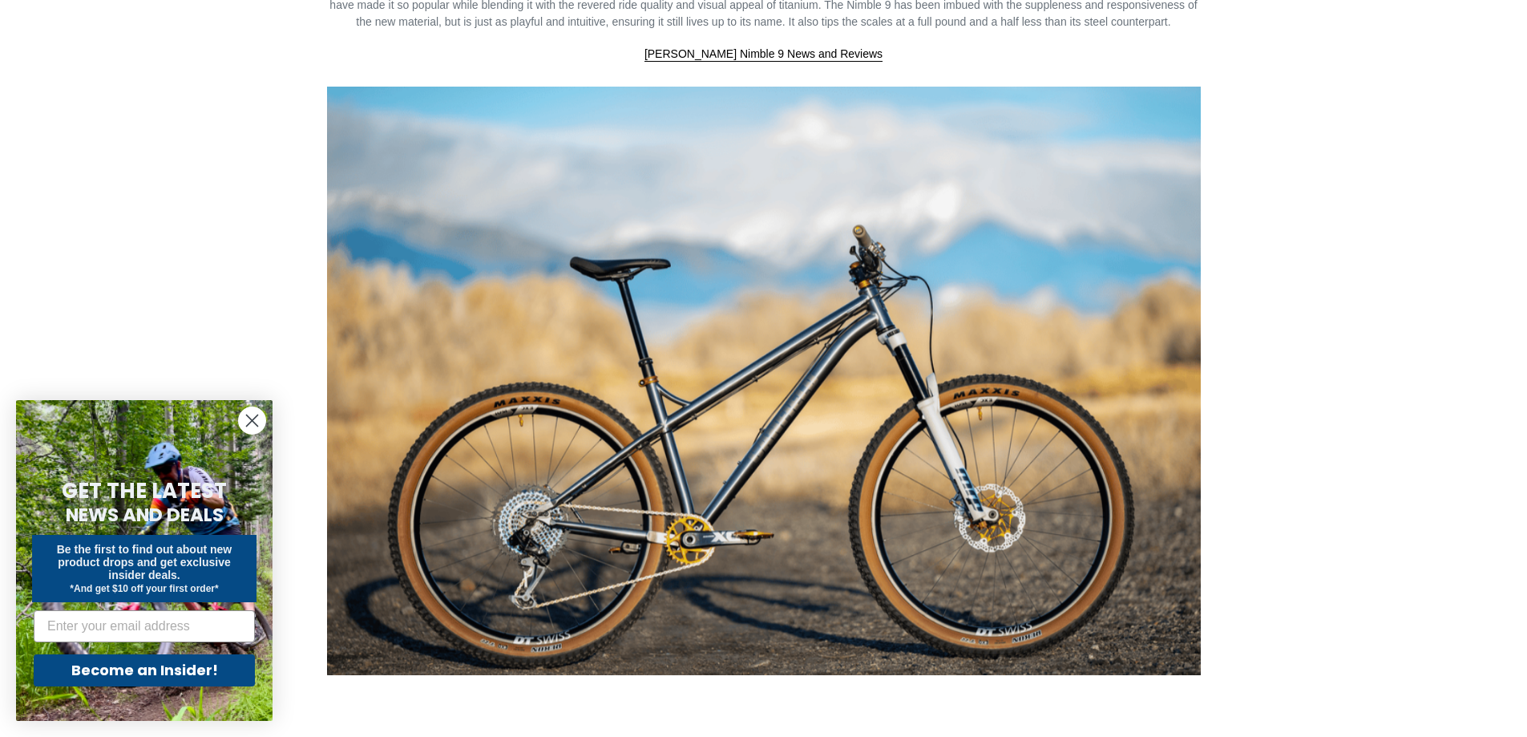
scroll to position [1604, 0]
